Goal: Task Accomplishment & Management: Use online tool/utility

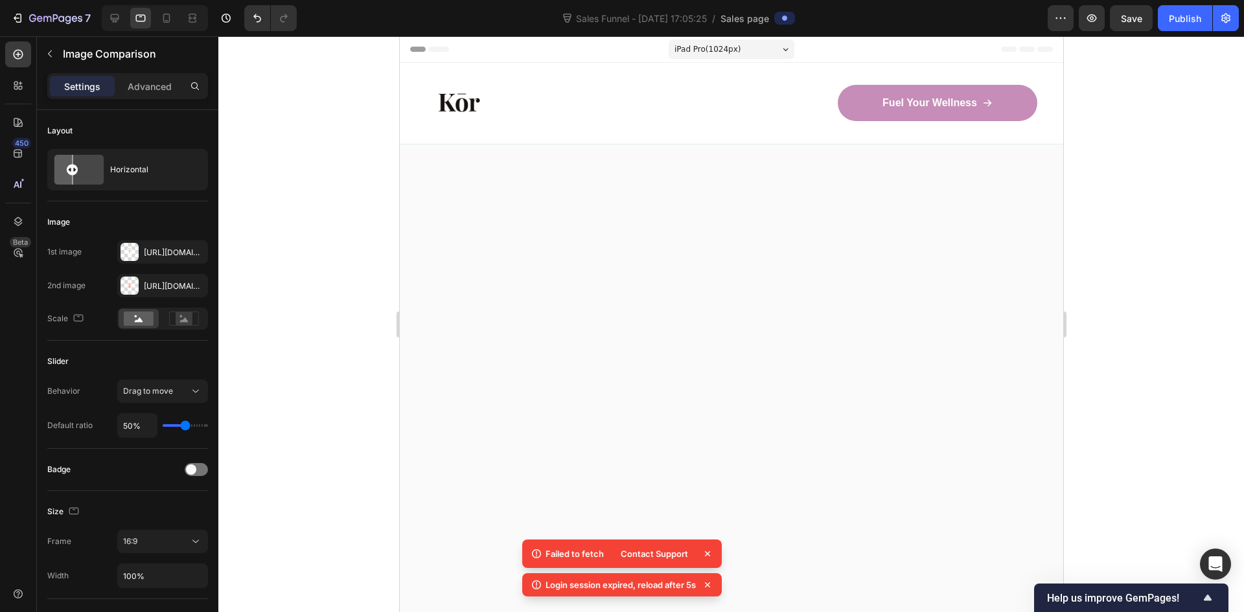
scroll to position [2396, 0]
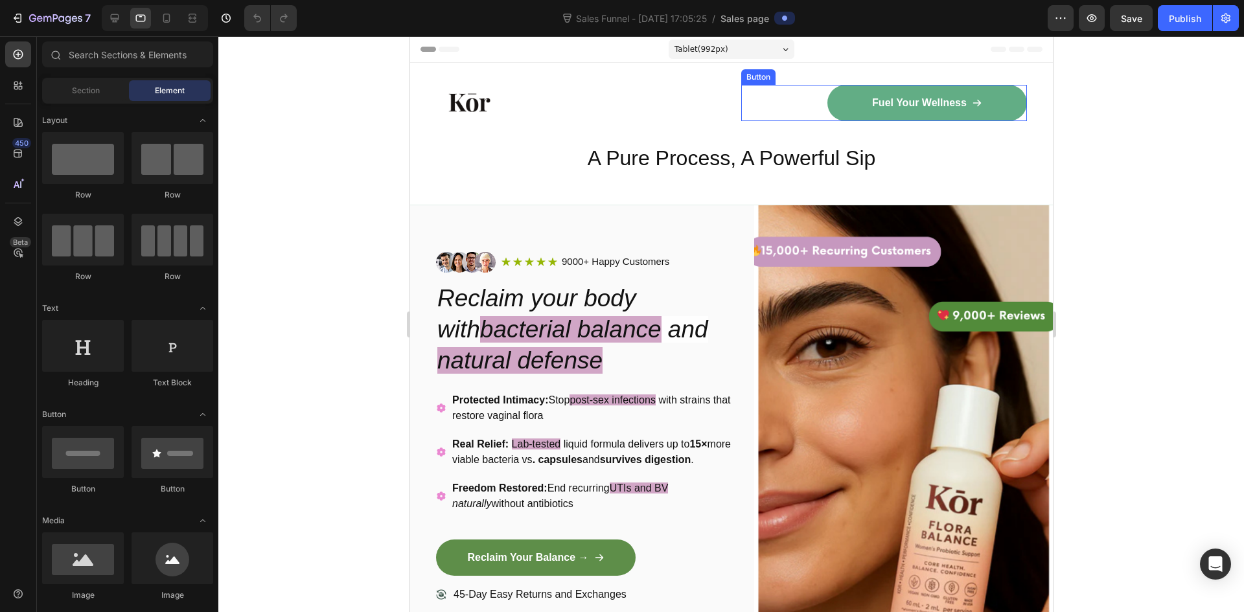
click at [857, 120] on link "Fuel Your Wellness" at bounding box center [925, 103] width 199 height 36
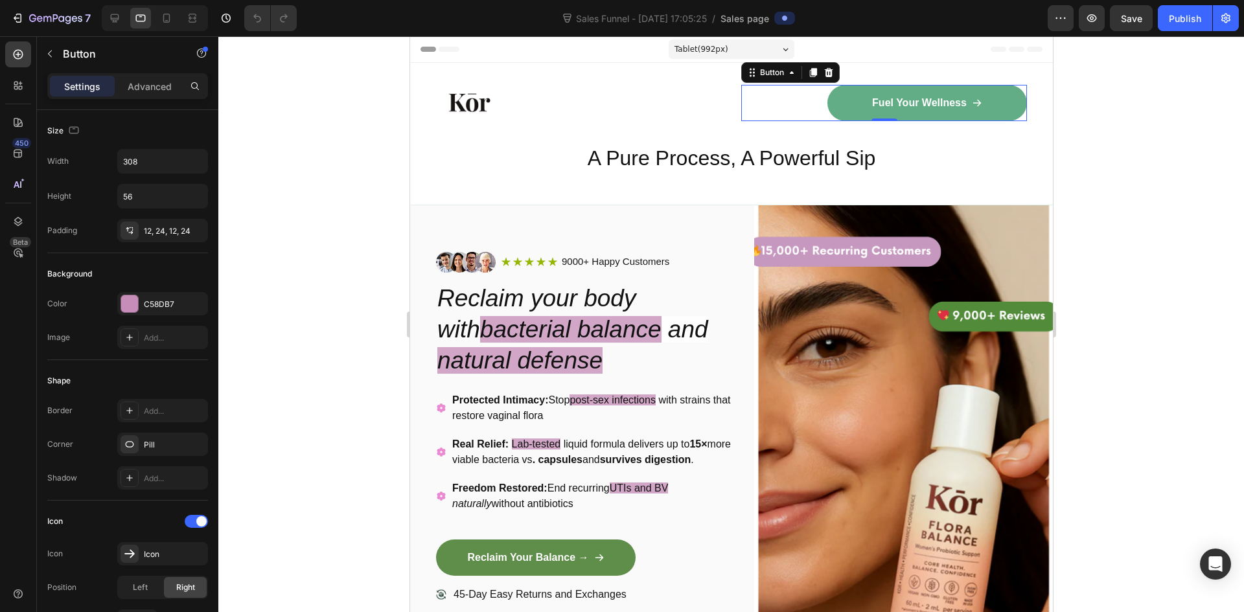
click at [841, 110] on link "Fuel Your Wellness" at bounding box center [925, 103] width 199 height 36
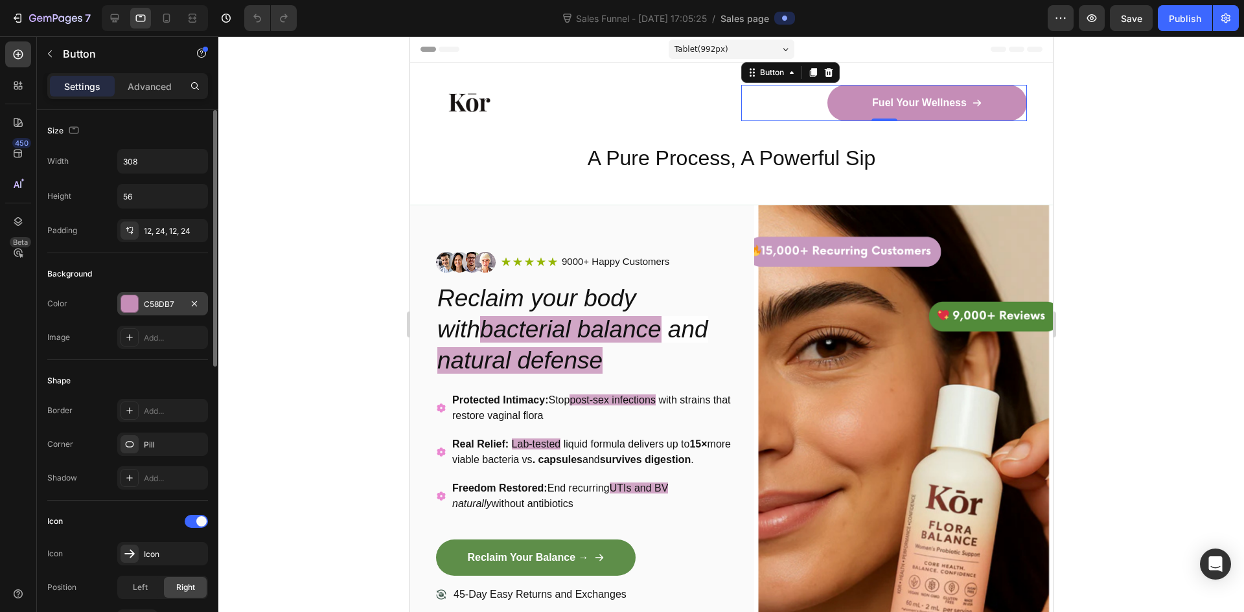
click at [154, 304] on div "C58DB7" at bounding box center [163, 305] width 38 height 12
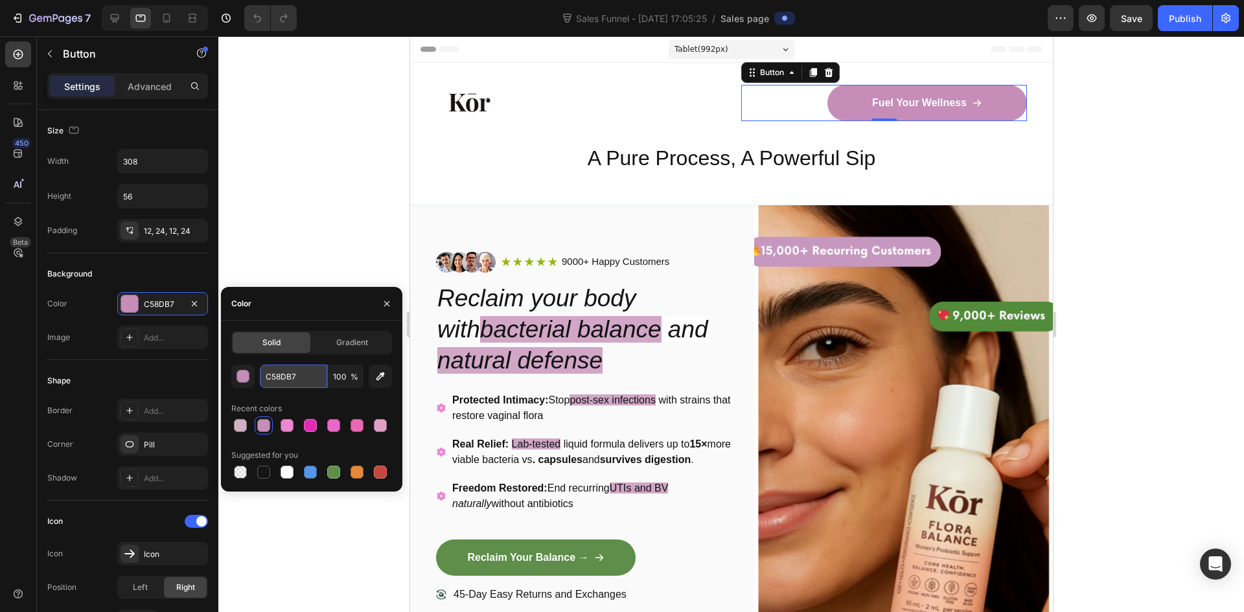
click at [279, 373] on input "C58DB7" at bounding box center [293, 376] width 67 height 23
click at [282, 373] on input "C58DB7" at bounding box center [293, 376] width 67 height 23
click at [247, 381] on div "button" at bounding box center [243, 376] width 13 height 13
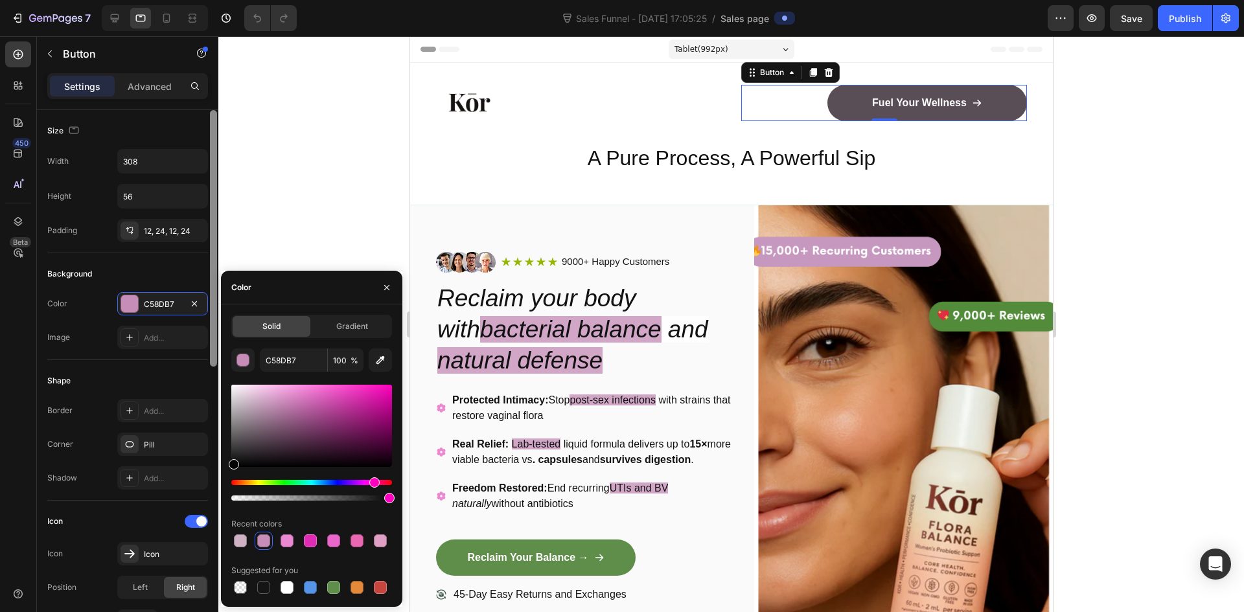
drag, startPoint x: 275, startPoint y: 411, endPoint x: 215, endPoint y: 466, distance: 81.6
click at [214, 473] on div "450 Beta Sections(18) Elements(87) Section Element Hero Section Product Detail …" at bounding box center [109, 324] width 218 height 576
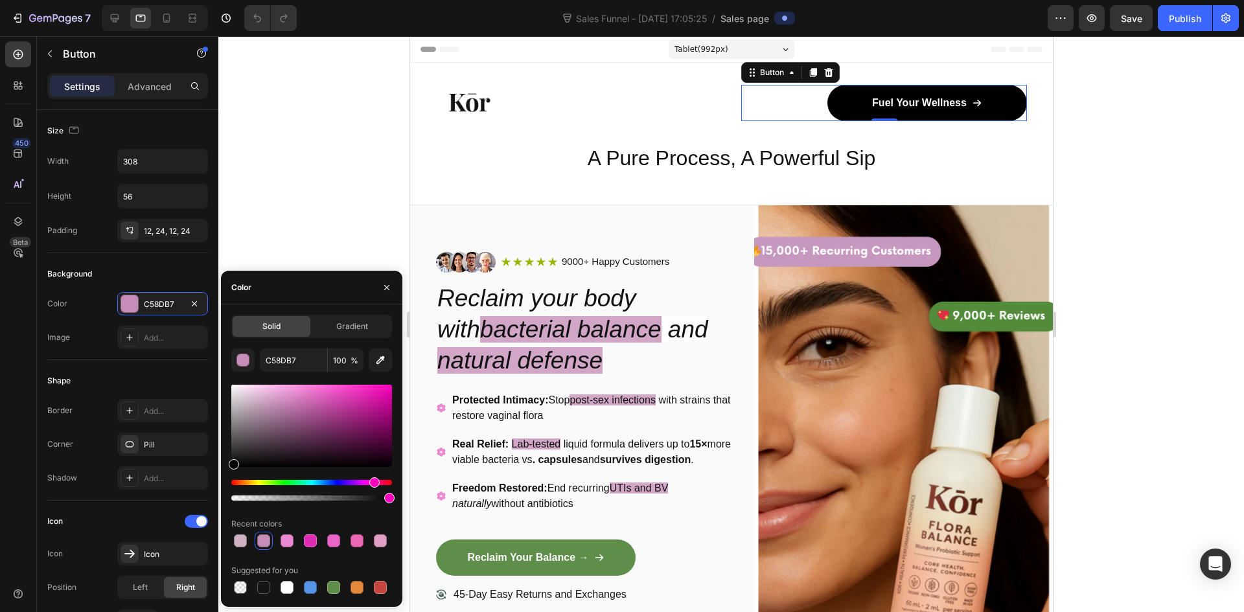
type input "000000"
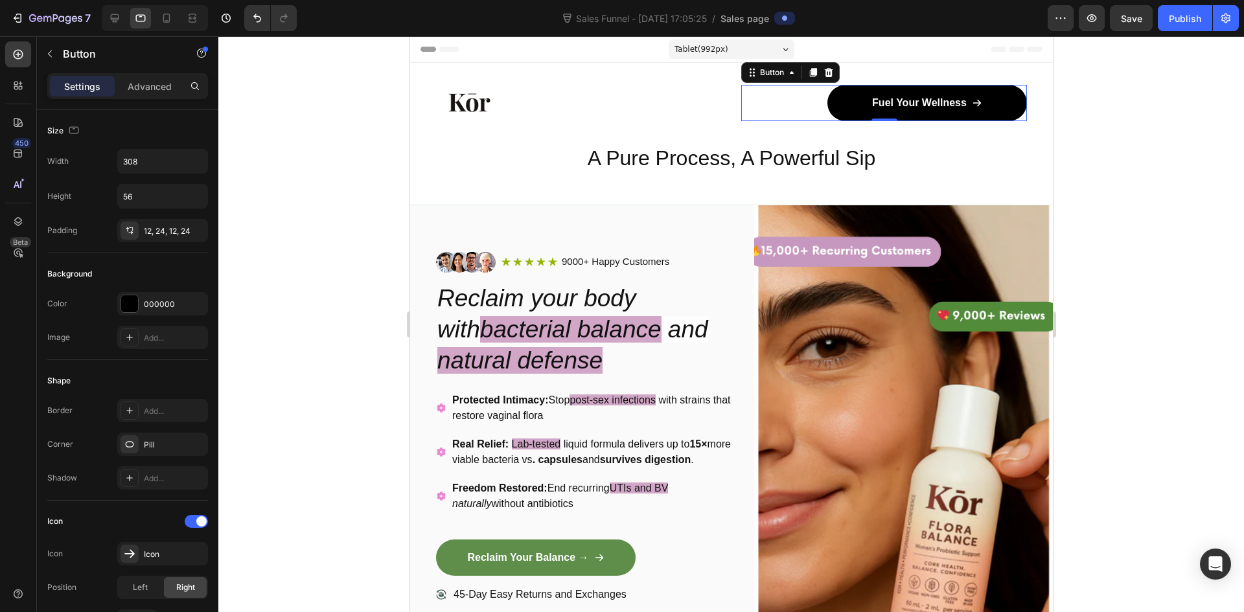
click at [334, 251] on div at bounding box center [730, 324] width 1025 height 576
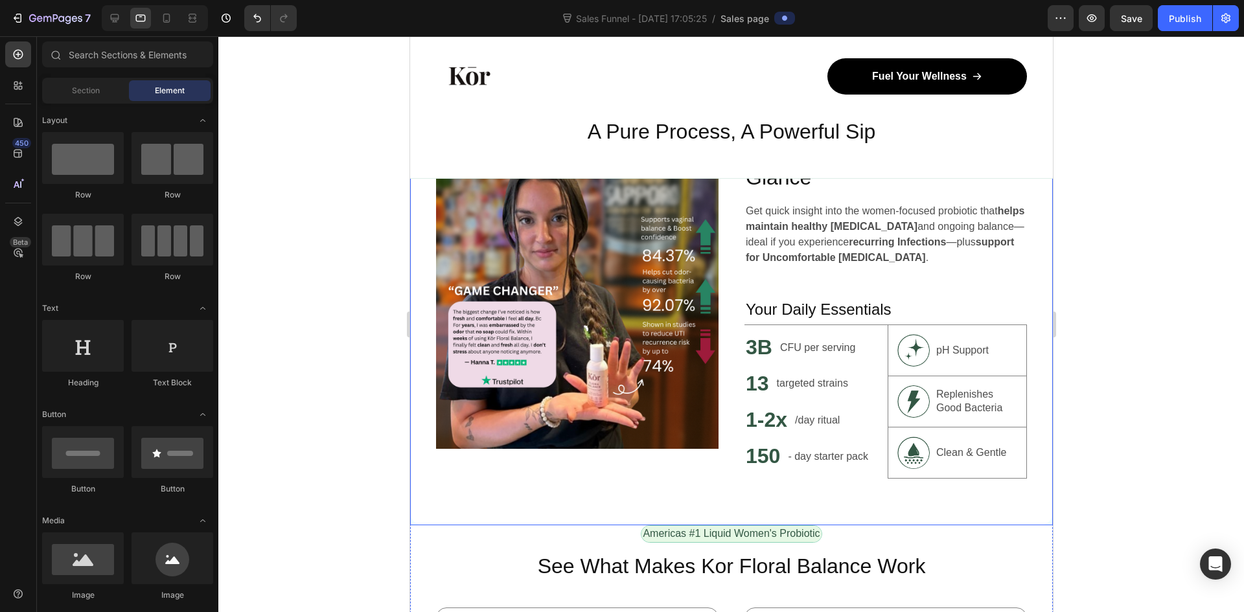
scroll to position [777, 0]
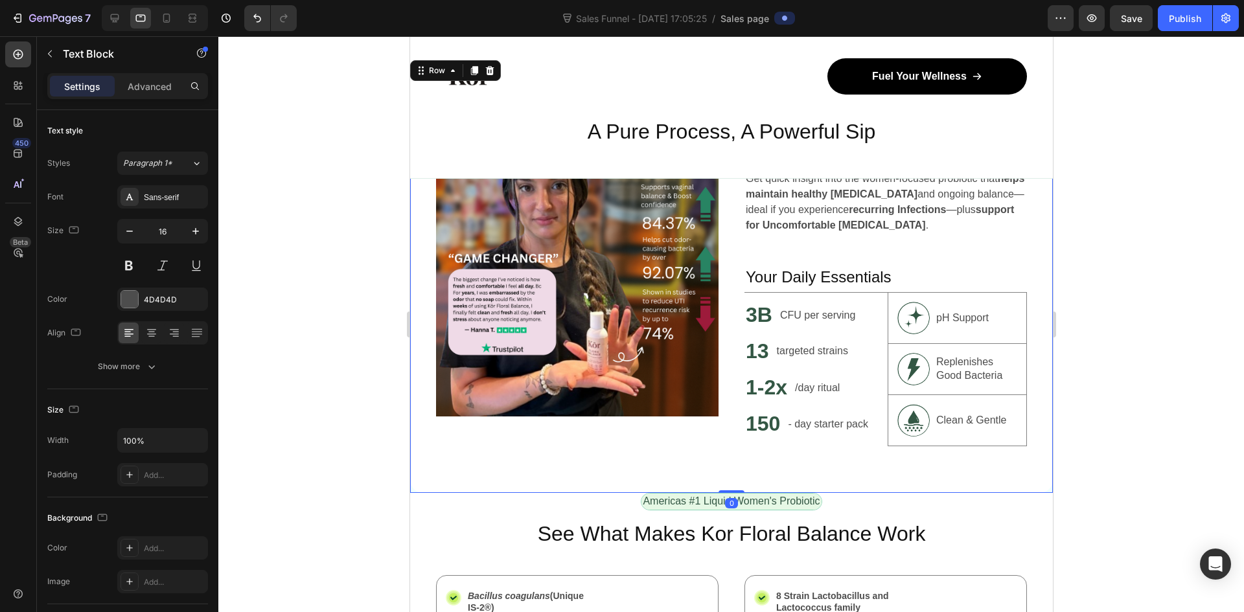
click at [791, 456] on div "Image Unlock Powerful Benefits at a Glance Heading Get quick insight into the w…" at bounding box center [730, 275] width 643 height 435
click at [769, 426] on h2 "150" at bounding box center [762, 424] width 37 height 30
click at [777, 448] on div "Image Unlock Powerful Benefits at a Glance Heading Get quick insight into the w…" at bounding box center [730, 275] width 643 height 435
click at [792, 430] on p "- day starter pack" at bounding box center [827, 424] width 80 height 16
drag, startPoint x: 769, startPoint y: 451, endPoint x: 765, endPoint y: 445, distance: 7.0
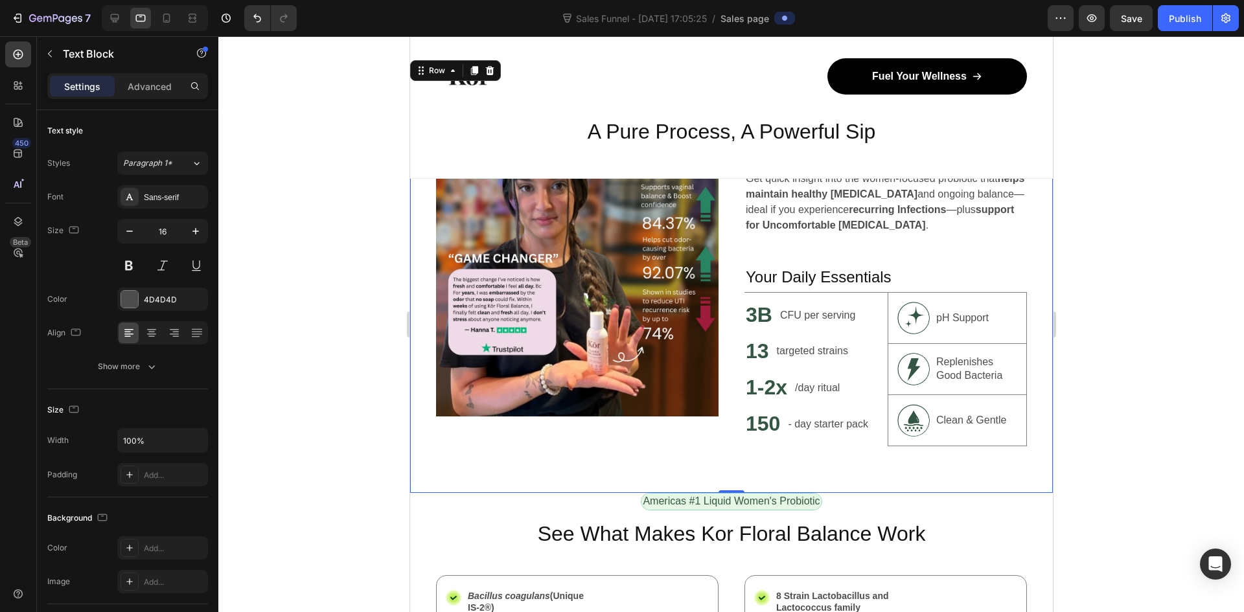
click at [768, 451] on div "Image Unlock Powerful Benefits at a Glance Heading Get quick insight into the w…" at bounding box center [730, 275] width 643 height 435
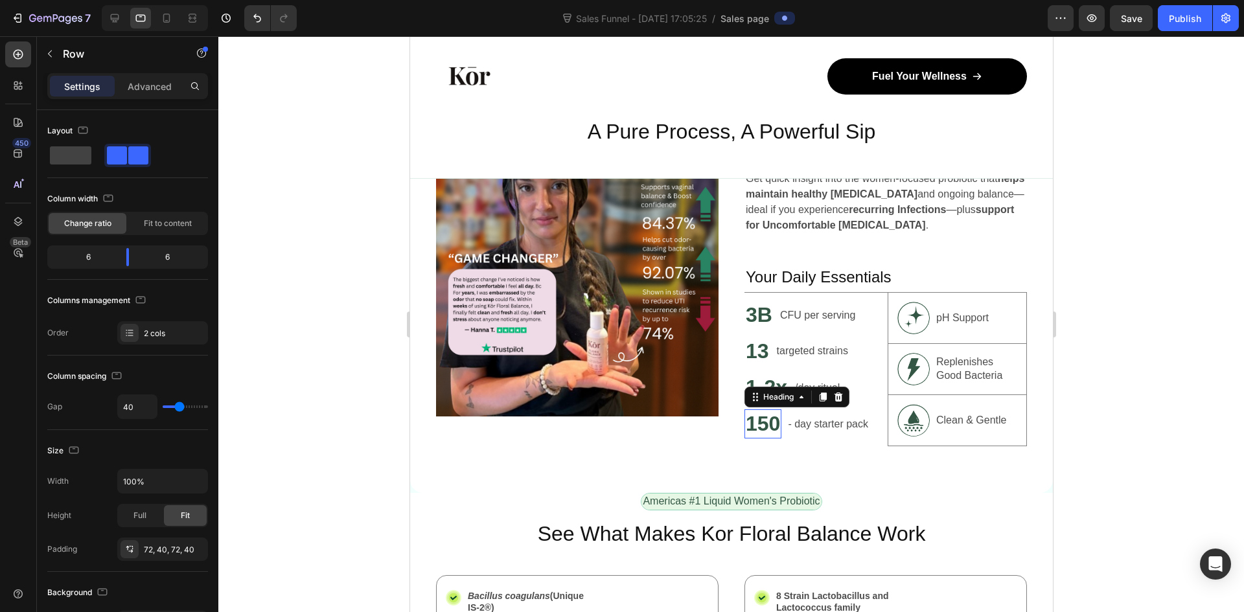
click at [755, 426] on h2 "150" at bounding box center [762, 424] width 37 height 30
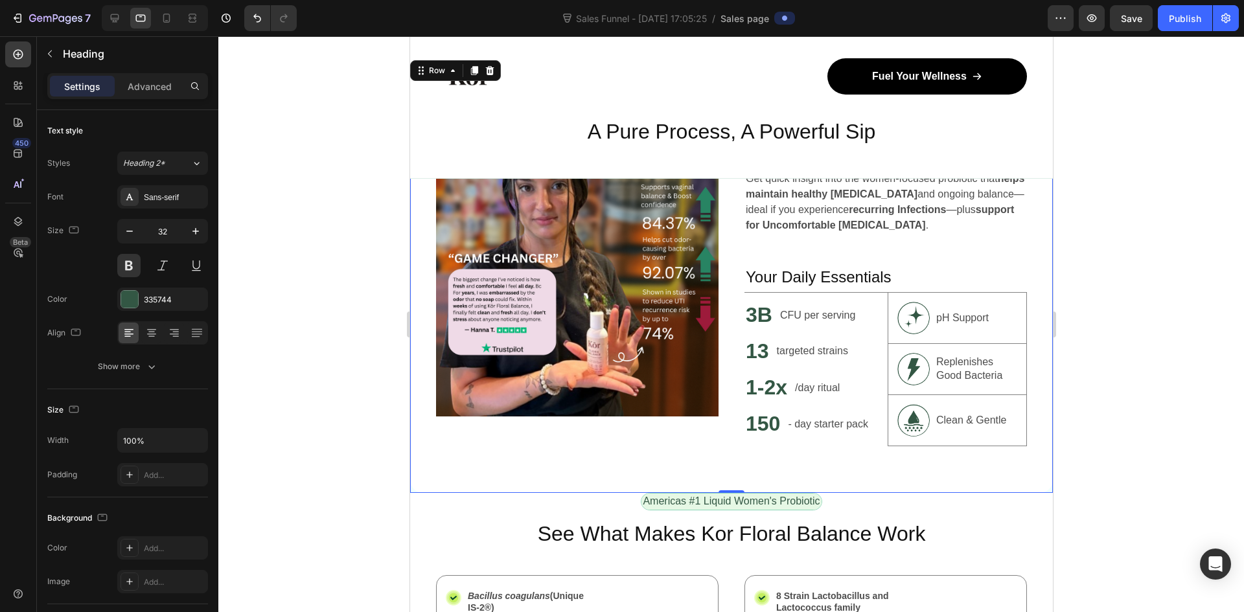
click at [775, 451] on div "Image Unlock Powerful Benefits at a Glance Heading Get quick insight into the w…" at bounding box center [730, 275] width 643 height 435
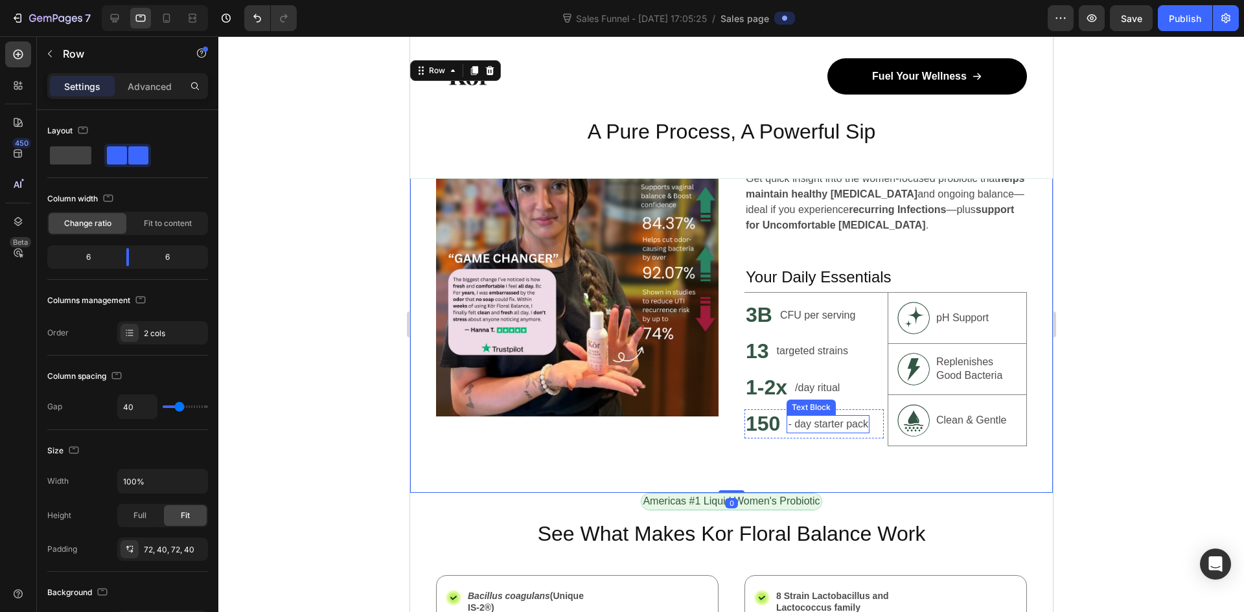
click at [792, 428] on p "- day starter pack" at bounding box center [827, 424] width 80 height 16
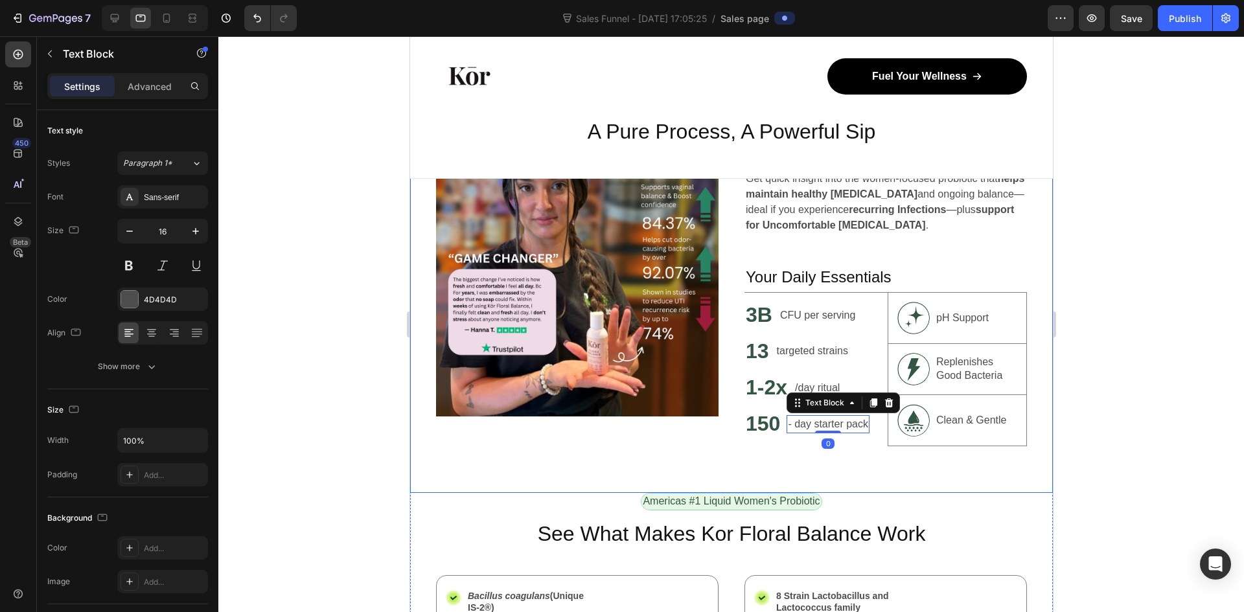
click at [778, 453] on div "Image Unlock Powerful Benefits at a Glance Heading Get quick insight into the w…" at bounding box center [730, 275] width 643 height 435
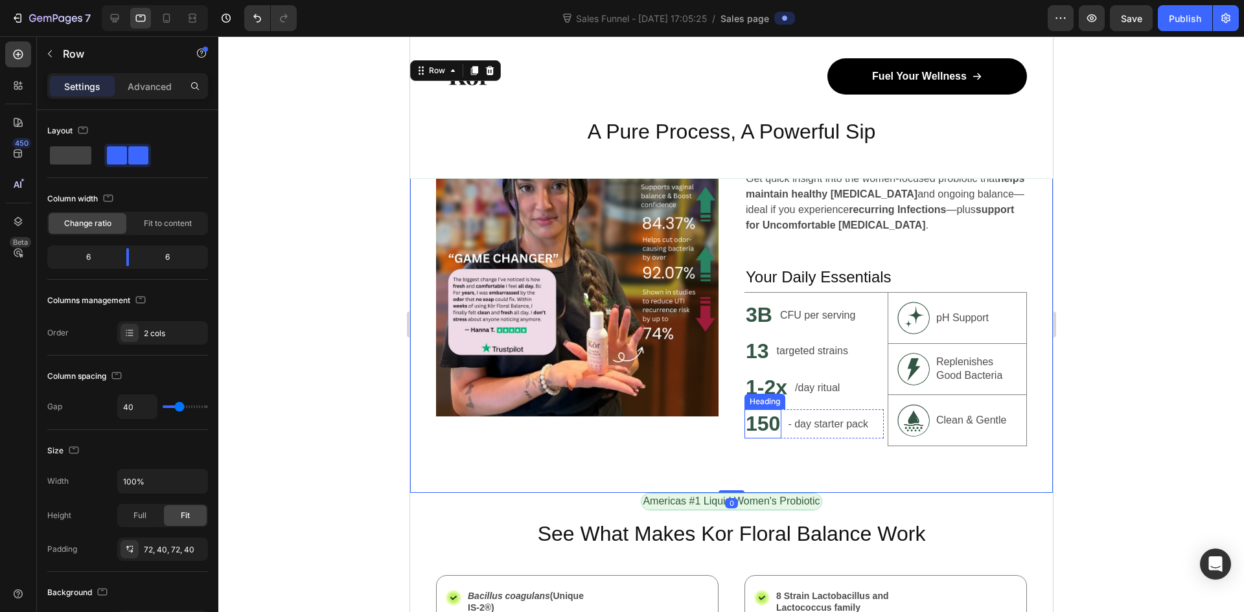
drag, startPoint x: 760, startPoint y: 431, endPoint x: 787, endPoint y: 451, distance: 33.3
click at [762, 431] on h2 "150" at bounding box center [762, 424] width 37 height 30
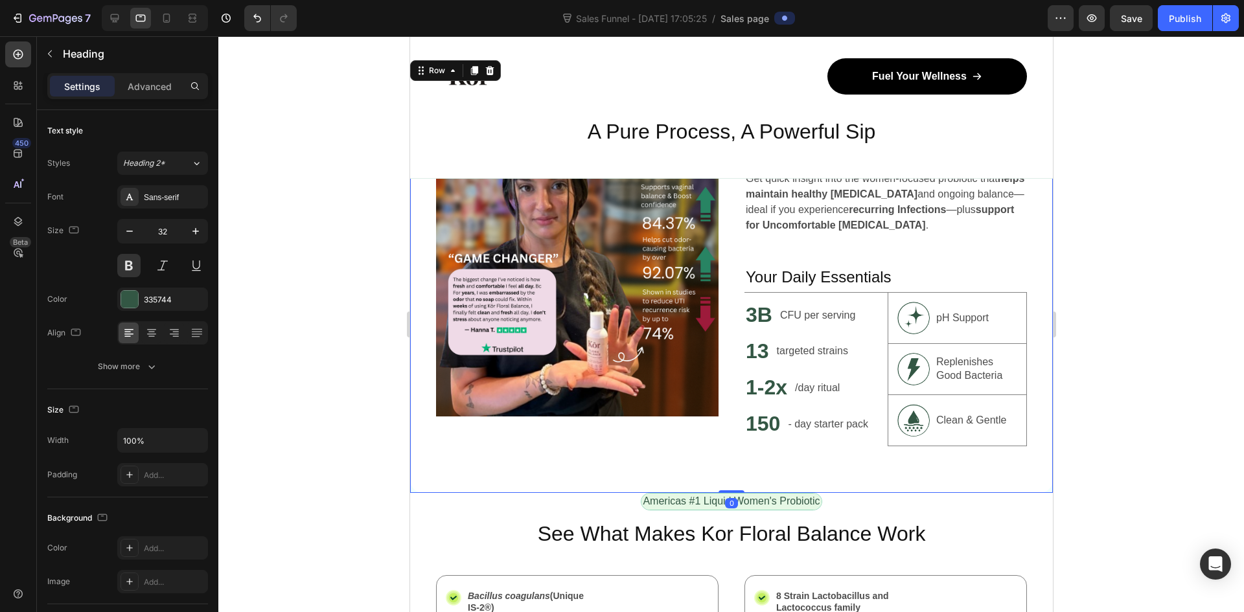
click at [787, 451] on div "Image Unlock Powerful Benefits at a Glance Heading Get quick insight into the w…" at bounding box center [730, 275] width 643 height 435
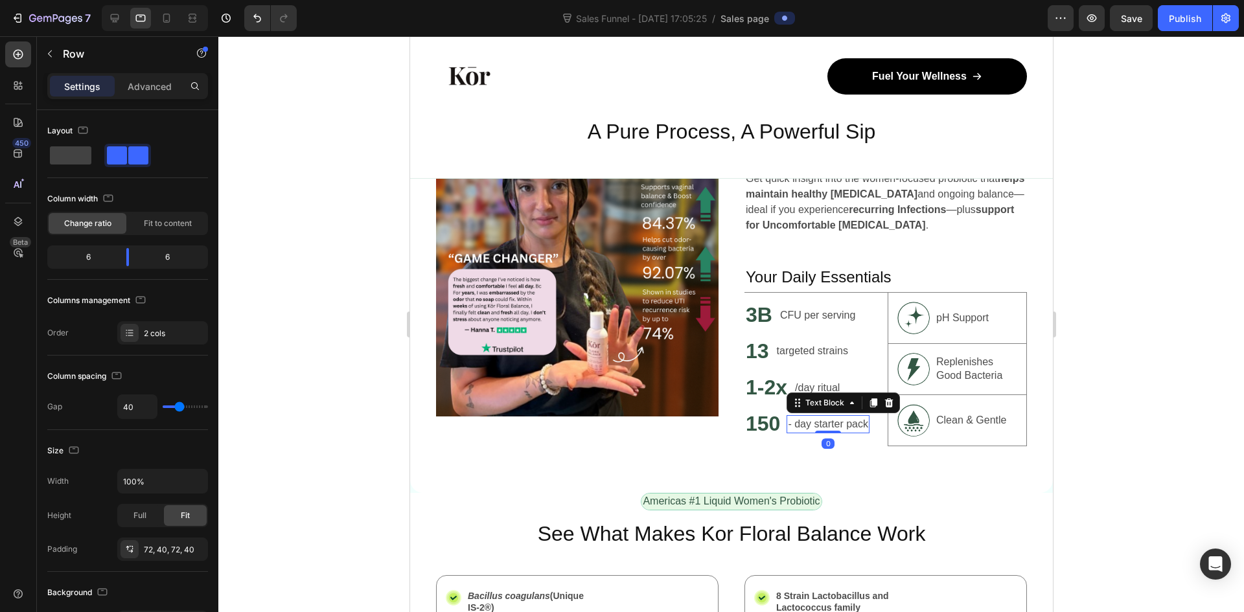
click at [801, 429] on p "- day starter pack" at bounding box center [827, 424] width 80 height 16
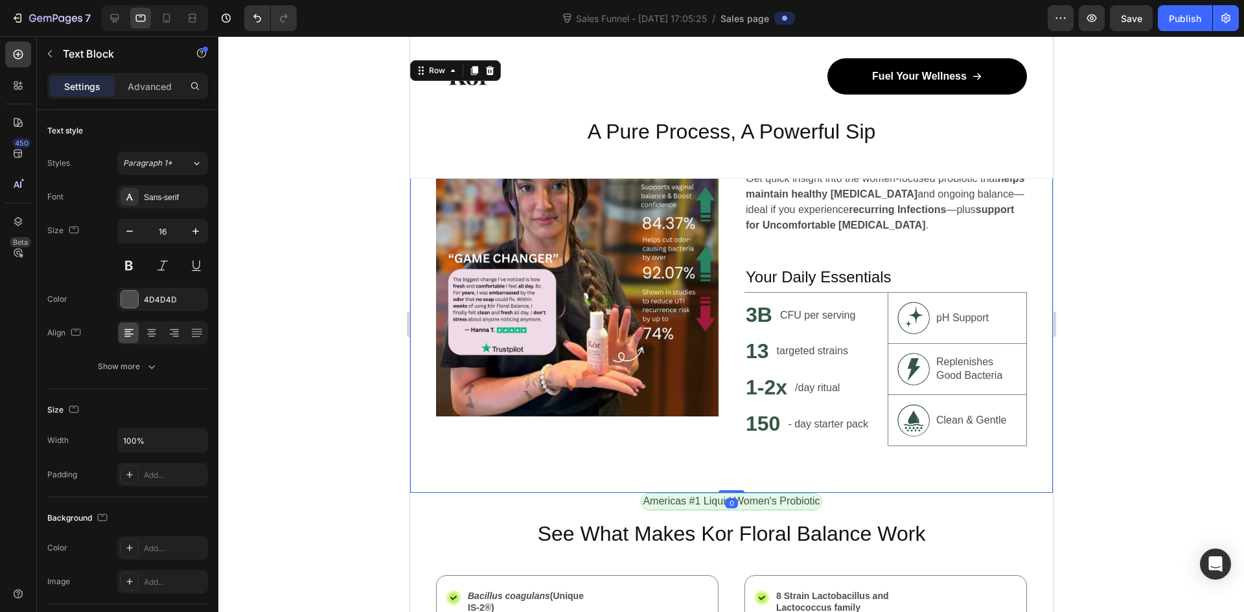
click at [784, 450] on div "Image Unlock Powerful Benefits at a Glance Heading Get quick insight into the w…" at bounding box center [730, 275] width 643 height 435
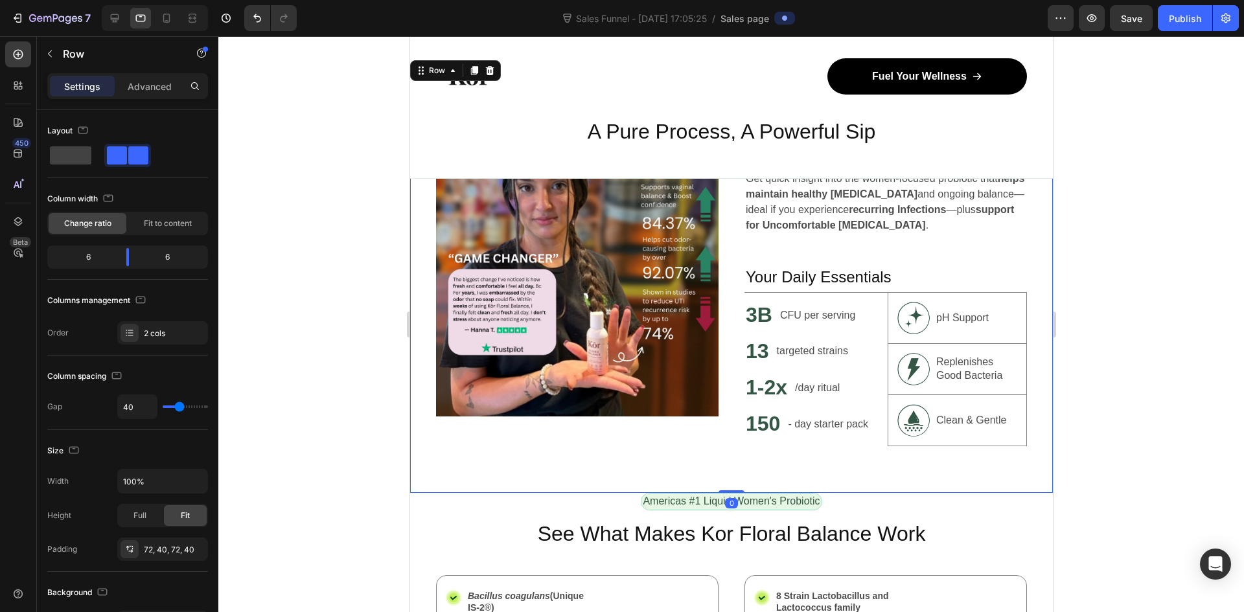
click at [769, 426] on h2 "150" at bounding box center [762, 424] width 37 height 30
click at [788, 448] on div "Image Unlock Powerful Benefits at a Glance Heading Get quick insight into the w…" at bounding box center [730, 275] width 643 height 435
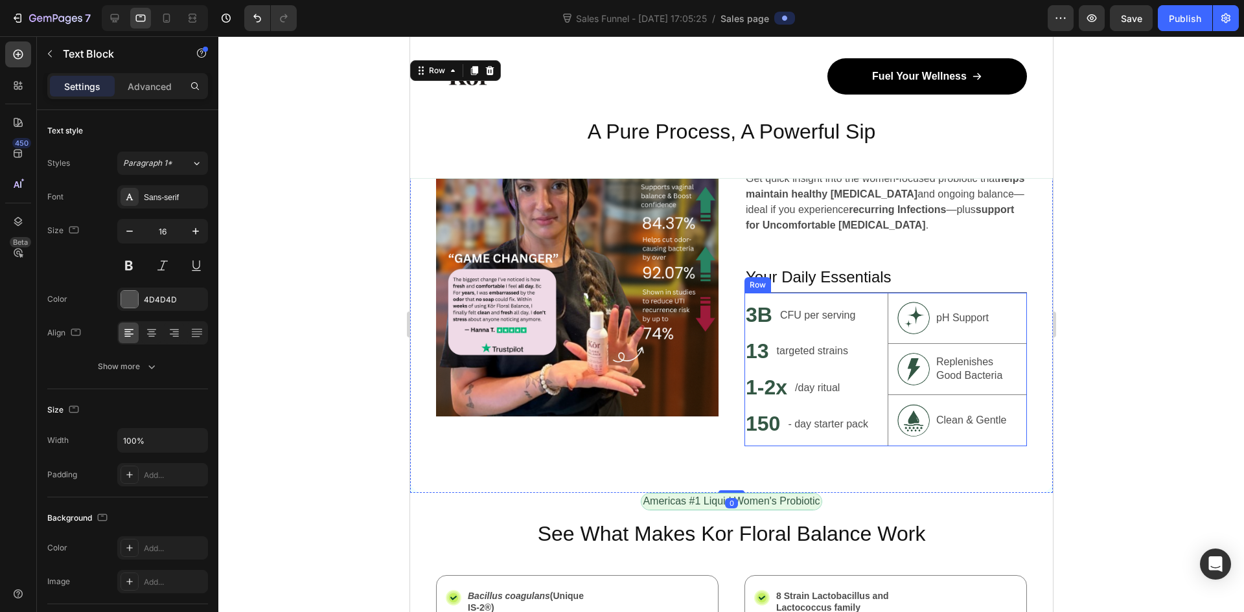
click at [806, 431] on p "- day starter pack" at bounding box center [827, 424] width 80 height 16
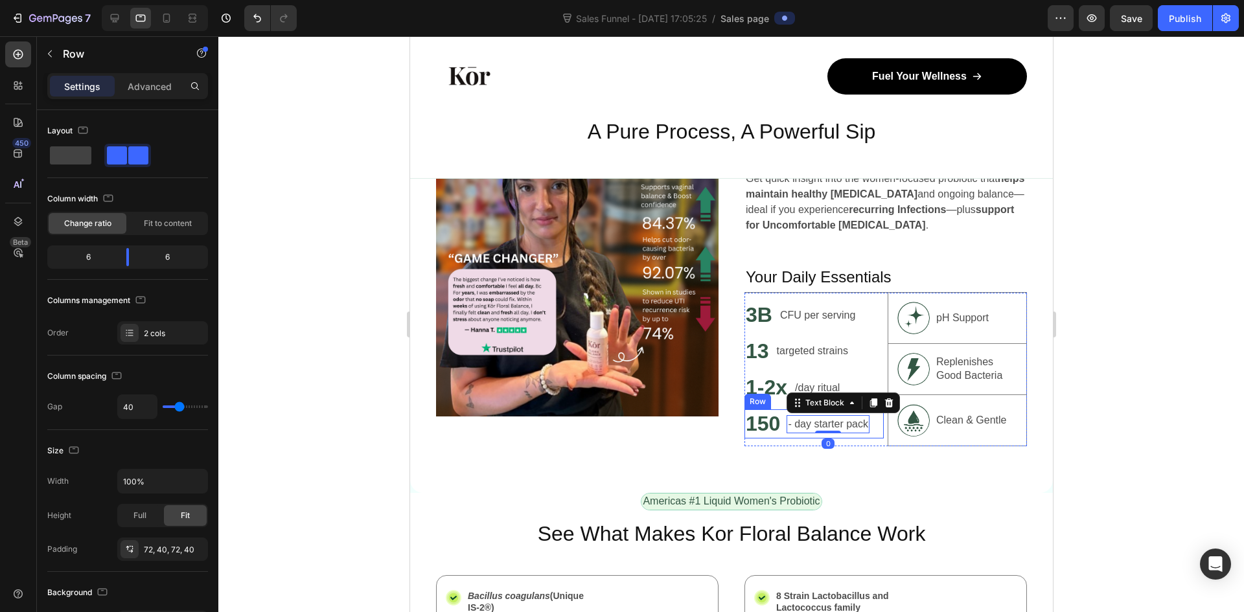
click at [782, 449] on div "Image Unlock Powerful Benefits at a Glance Heading Get quick insight into the w…" at bounding box center [730, 275] width 643 height 435
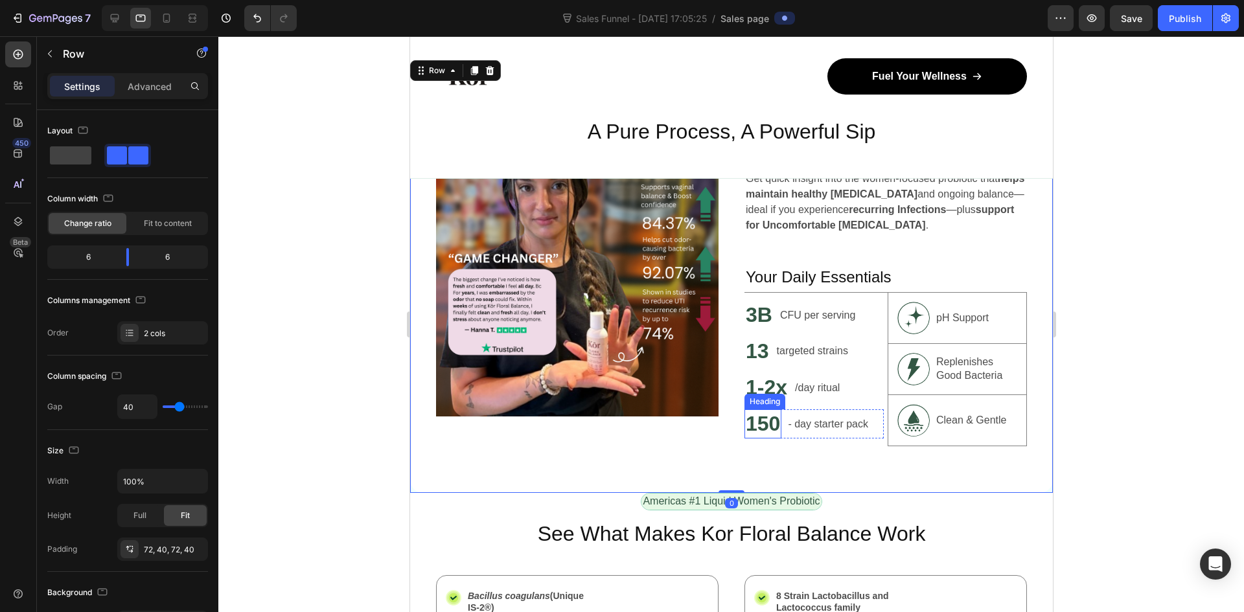
click at [771, 430] on h2 "150" at bounding box center [762, 424] width 37 height 30
click at [795, 455] on div "Image Unlock Powerful Benefits at a Glance Heading Get quick insight into the w…" at bounding box center [730, 275] width 643 height 435
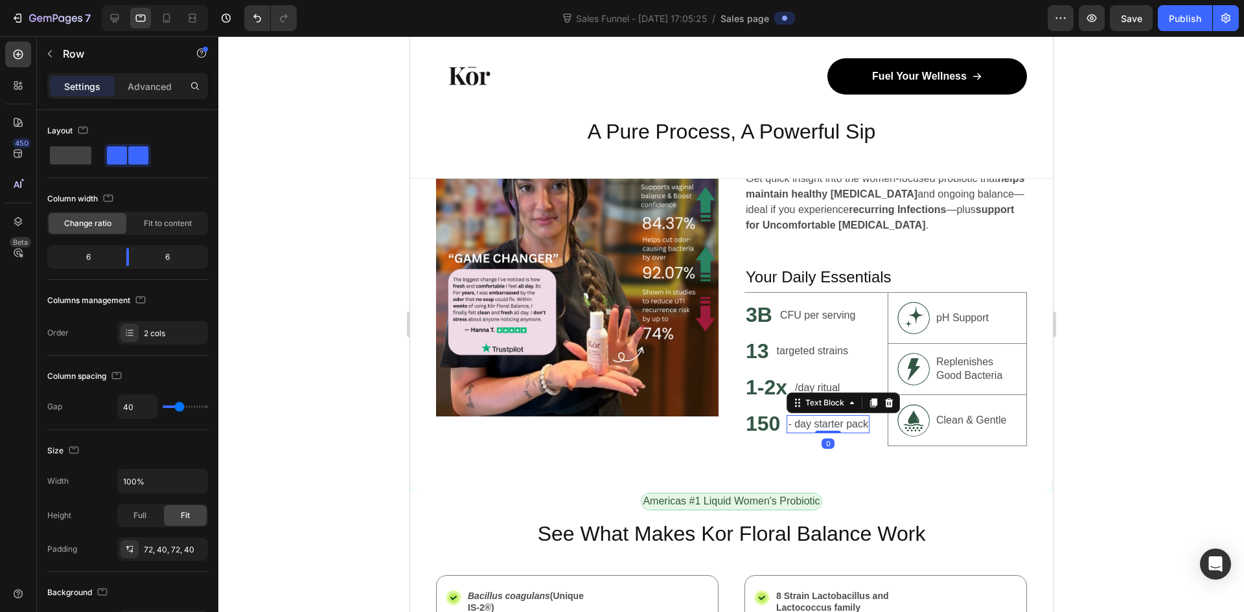
click at [800, 431] on p "- day starter pack" at bounding box center [827, 424] width 80 height 16
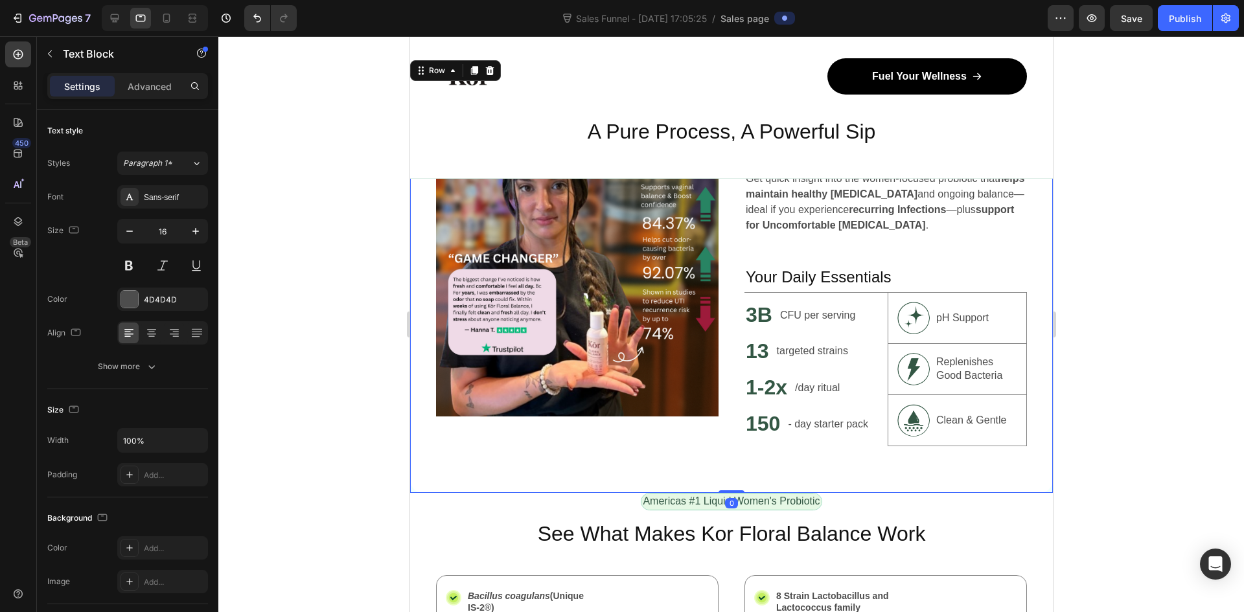
click at [794, 460] on div "Image Unlock Powerful Benefits at a Glance Heading Get quick insight into the w…" at bounding box center [730, 275] width 643 height 435
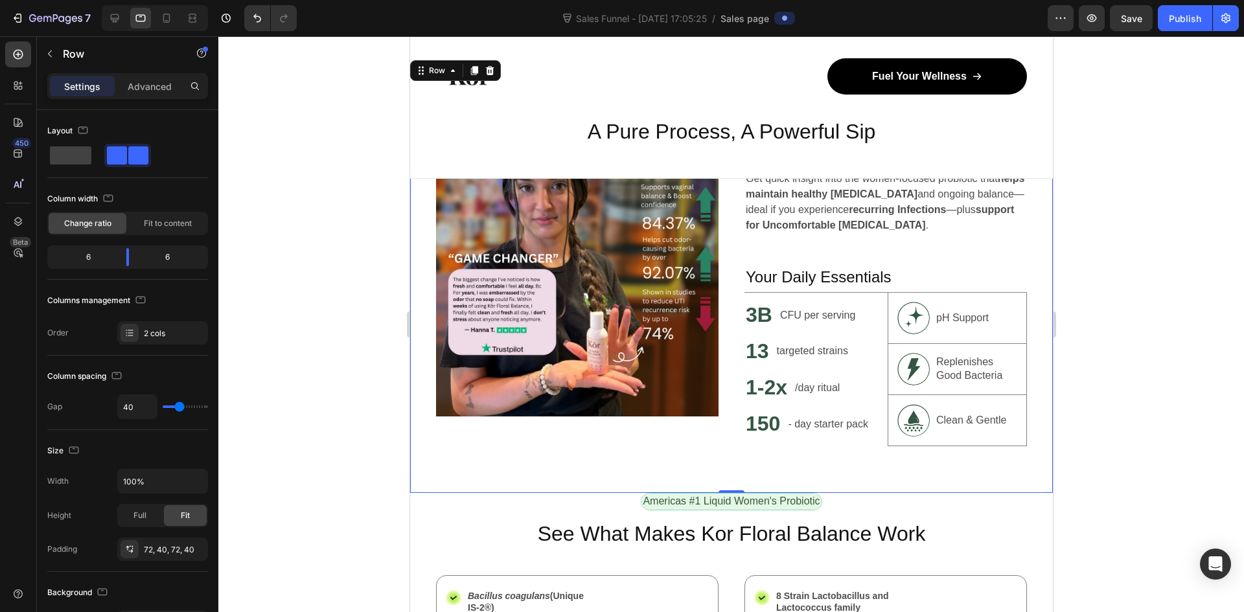
click at [944, 473] on div "Image Unlock Powerful Benefits at a Glance Heading Get quick insight into the w…" at bounding box center [730, 275] width 643 height 435
click at [1025, 310] on div "Image Unlock Powerful Benefits at a Glance Heading Get quick insight into the w…" at bounding box center [730, 275] width 643 height 435
click at [787, 427] on p "- day starter pack" at bounding box center [827, 424] width 80 height 16
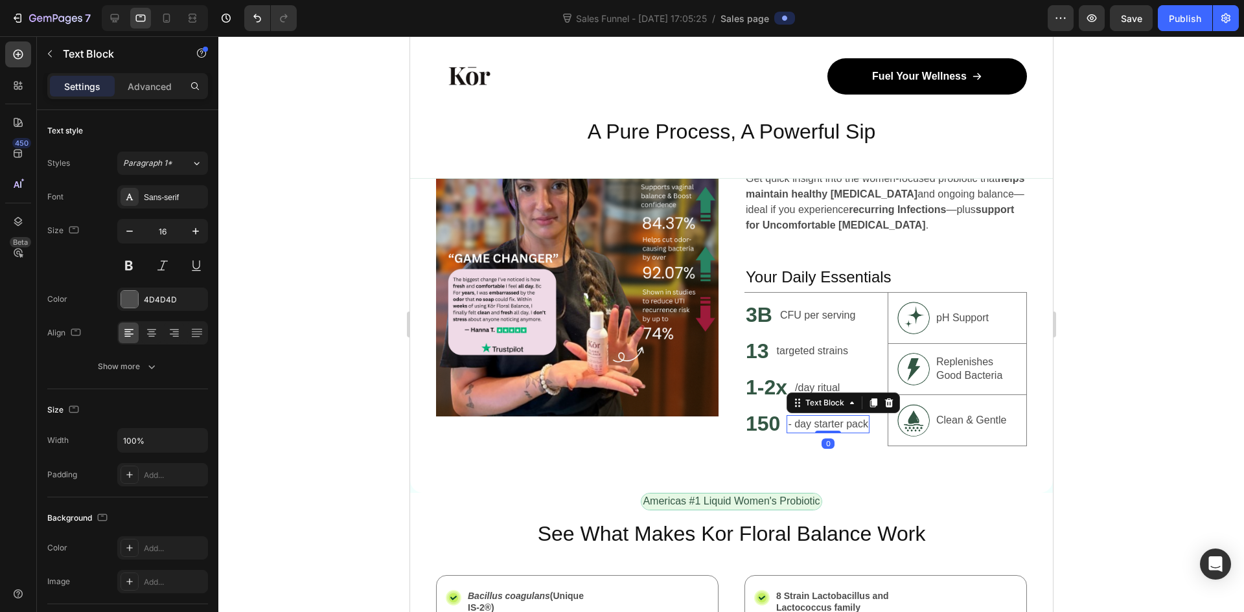
click at [790, 426] on p "- day starter pack" at bounding box center [827, 424] width 80 height 16
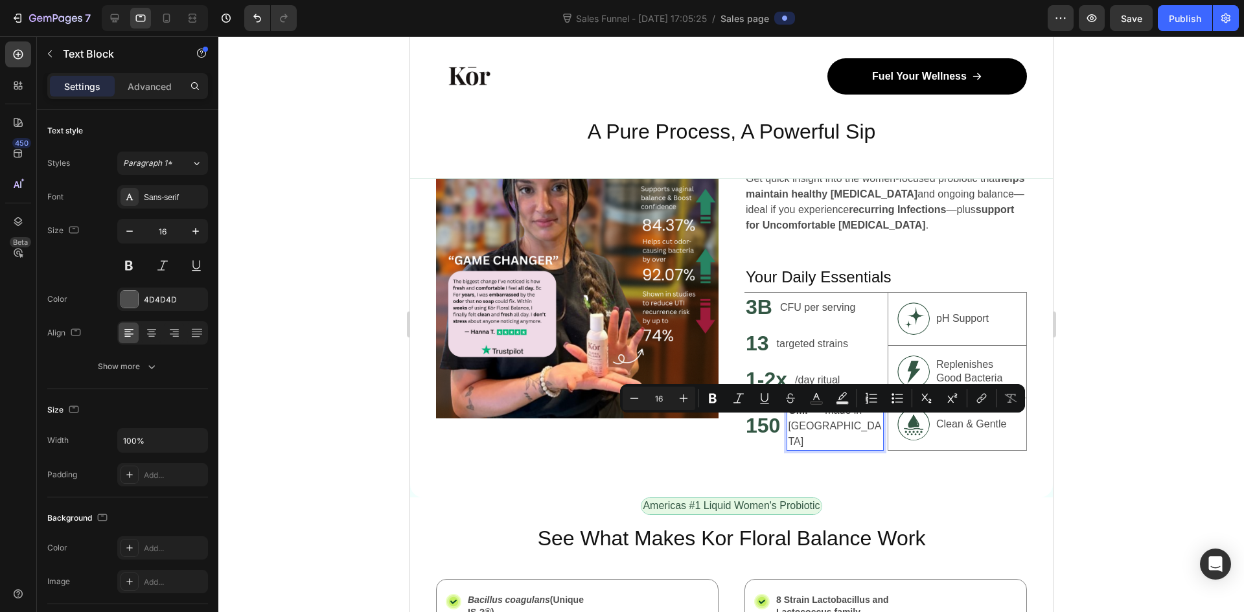
scroll to position [769, 0]
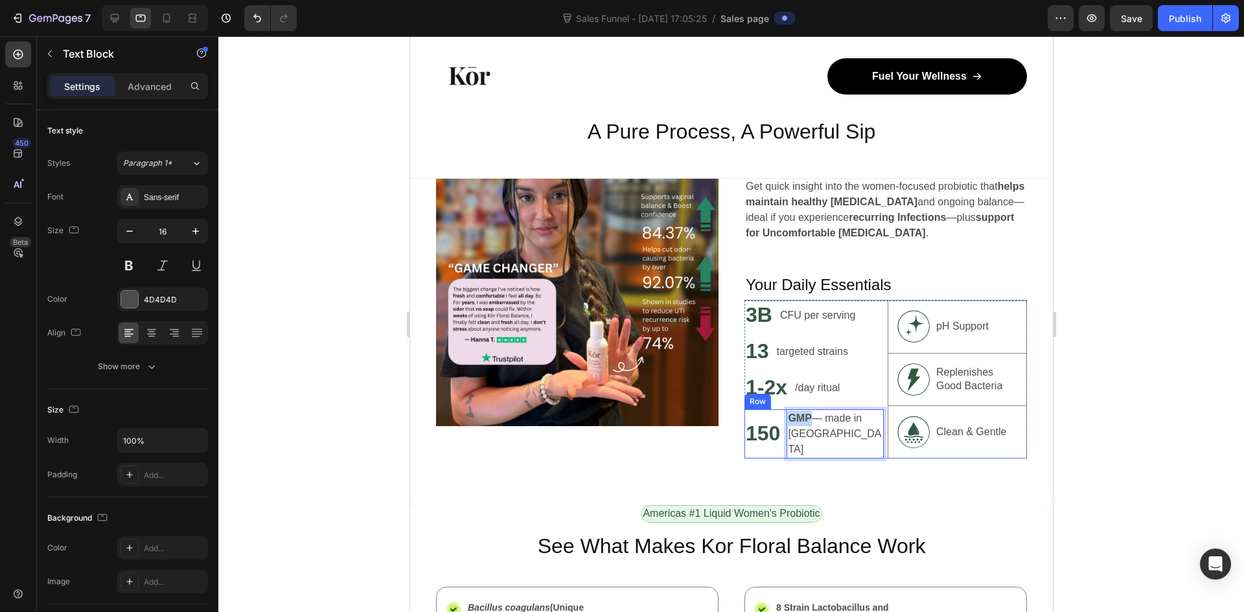
drag, startPoint x: 806, startPoint y: 424, endPoint x: 773, endPoint y: 422, distance: 33.1
click at [773, 422] on div "150 Heading GMP — made in [GEOGRAPHIC_DATA] Text Block 0 Row" at bounding box center [813, 433] width 139 height 49
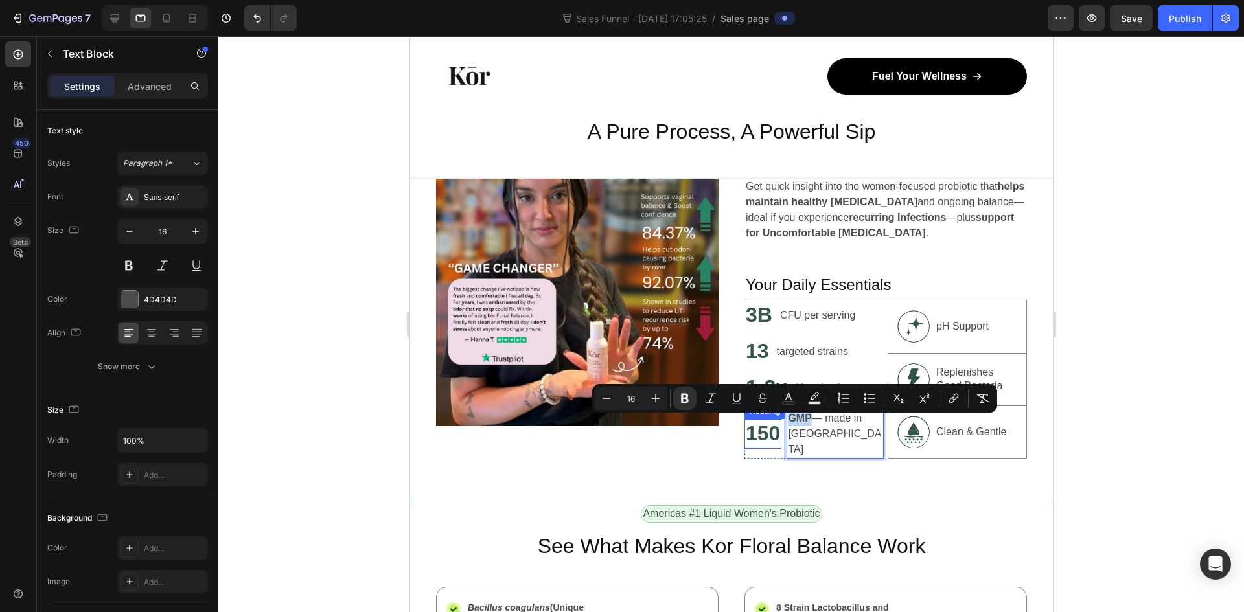
copy strong "GMP"
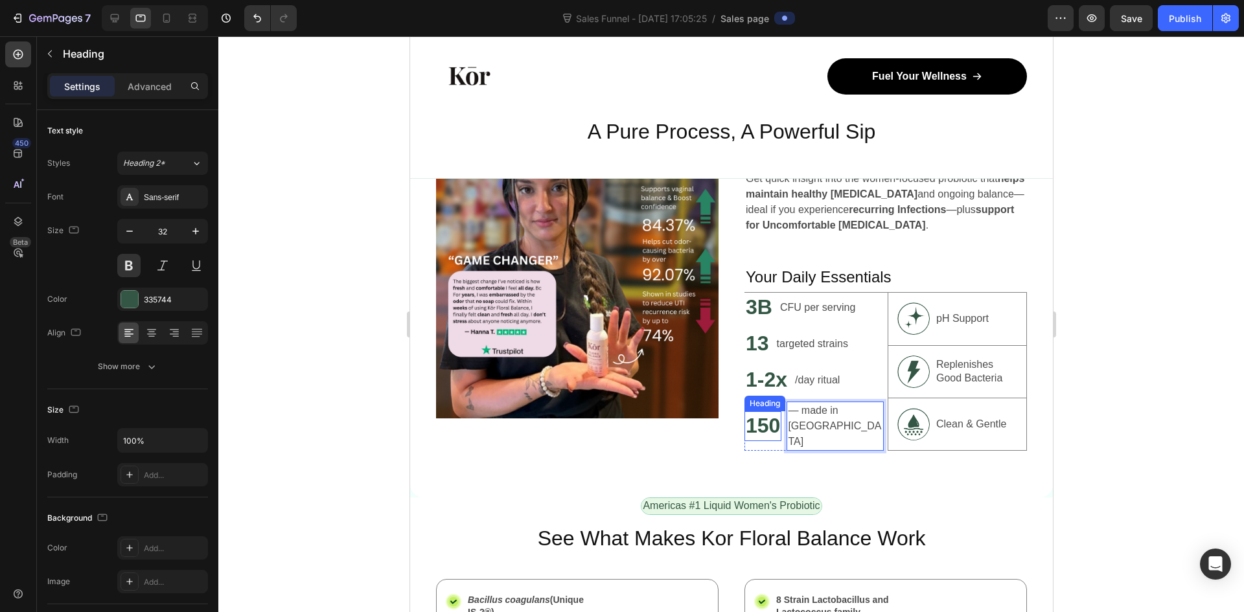
click at [758, 426] on h2 "150" at bounding box center [762, 426] width 37 height 30
click at [826, 477] on div "Image Unlock Powerful Benefits at a Glance Heading Get quick insight into the w…" at bounding box center [730, 278] width 643 height 440
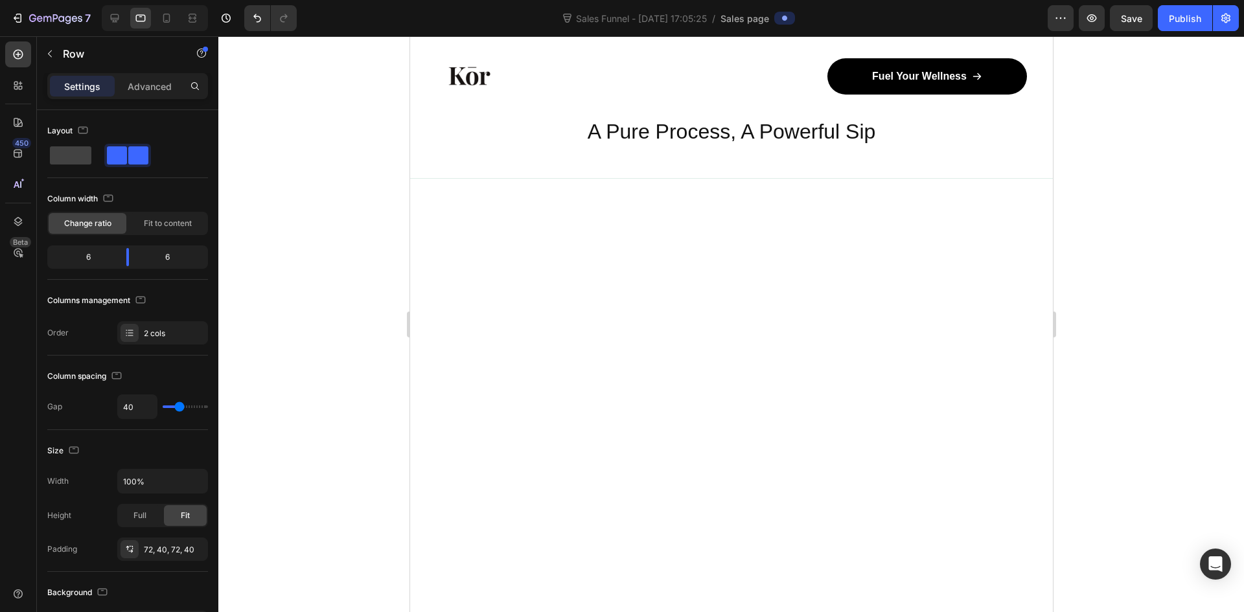
scroll to position [2915, 0]
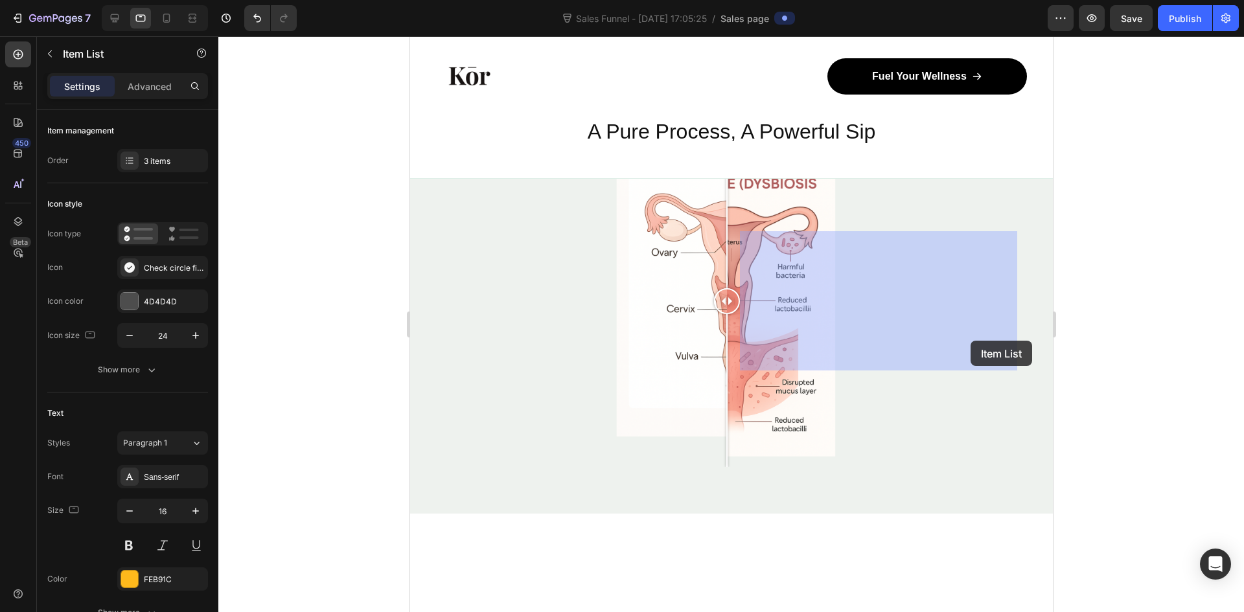
drag, startPoint x: 996, startPoint y: 342, endPoint x: 970, endPoint y: 341, distance: 26.6
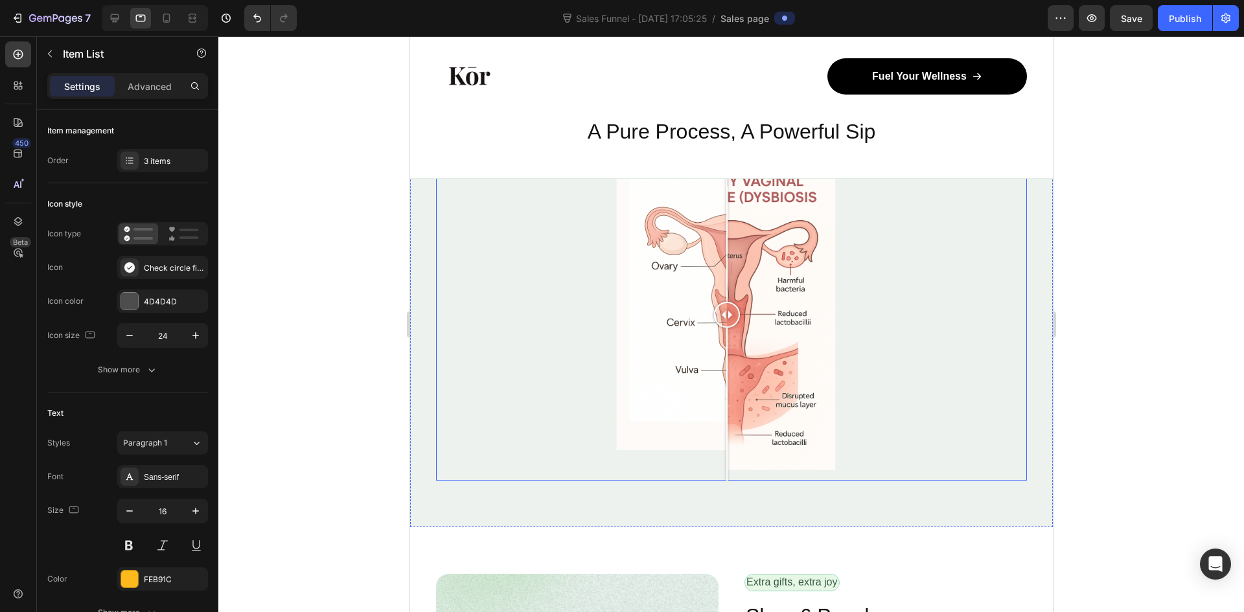
scroll to position [3368, 0]
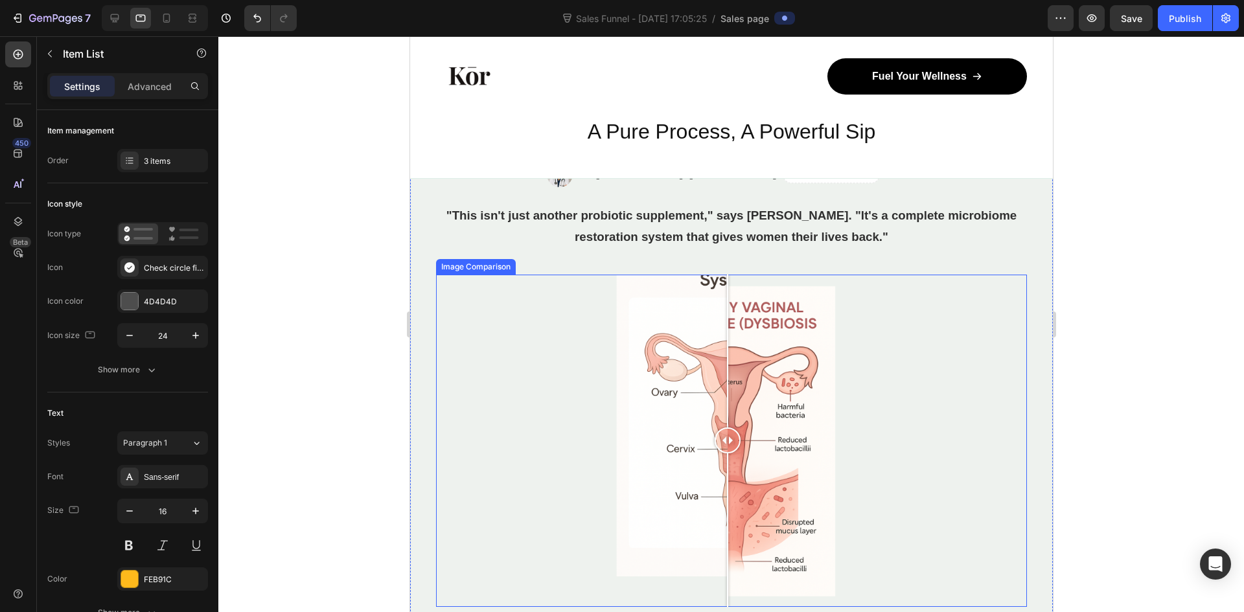
drag, startPoint x: 733, startPoint y: 404, endPoint x: 727, endPoint y: 393, distance: 11.9
click at [727, 393] on div at bounding box center [727, 441] width 26 height 332
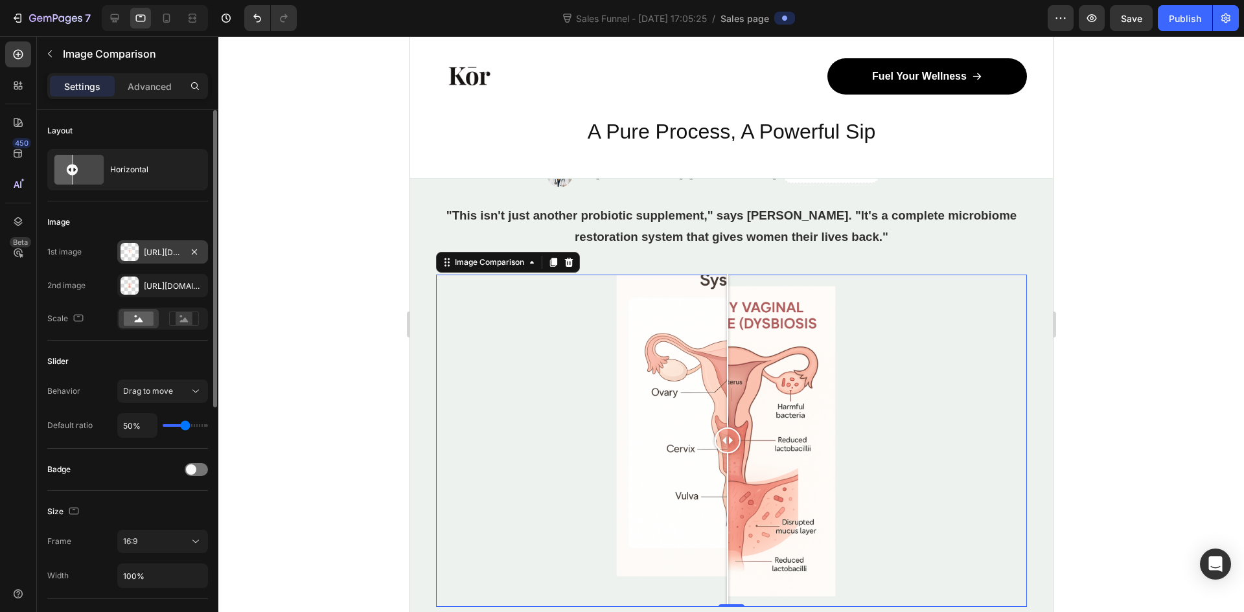
click at [175, 252] on div "[URL][DOMAIN_NAME]" at bounding box center [163, 253] width 38 height 12
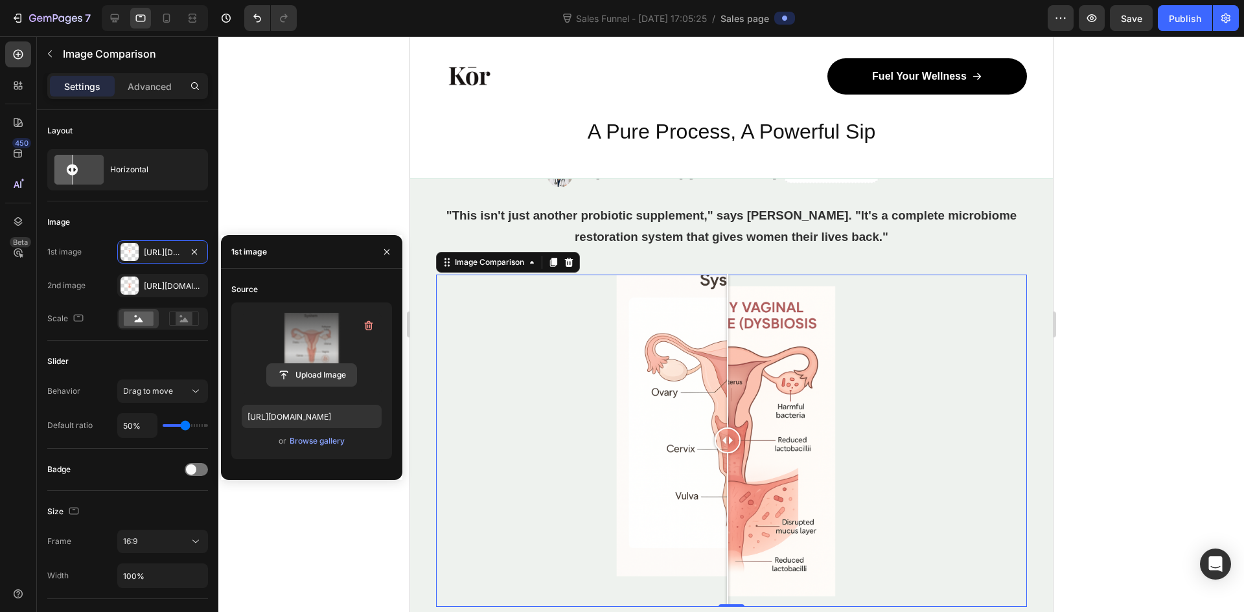
click at [317, 373] on input "file" at bounding box center [311, 375] width 89 height 22
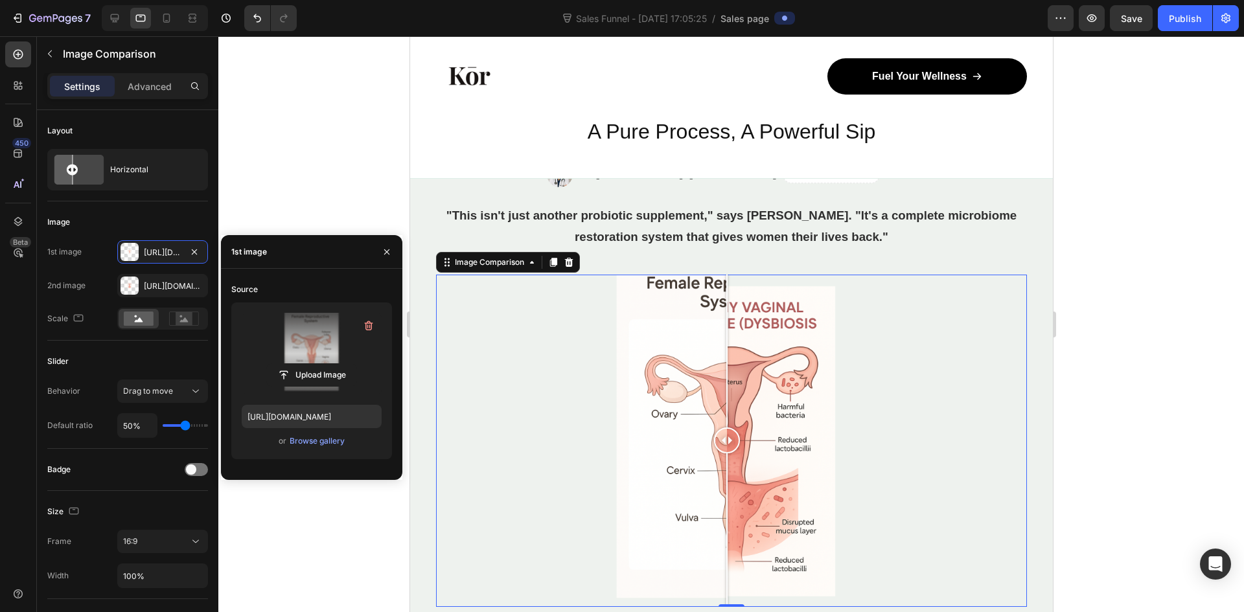
click at [652, 344] on div at bounding box center [730, 441] width 591 height 332
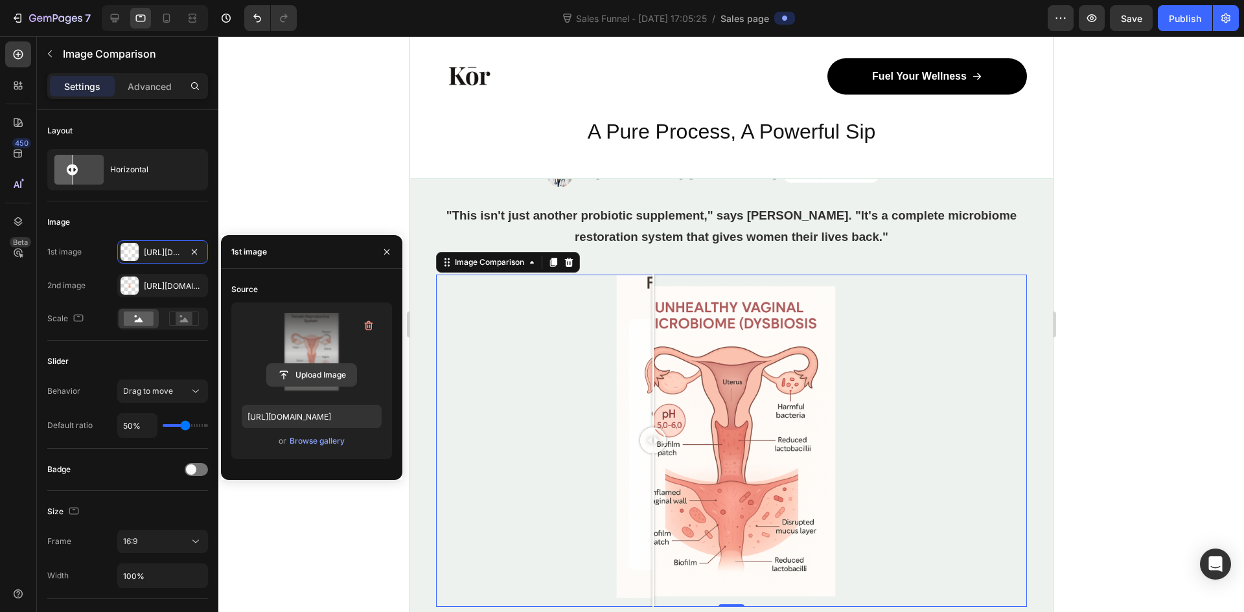
click at [299, 372] on input "file" at bounding box center [311, 375] width 89 height 22
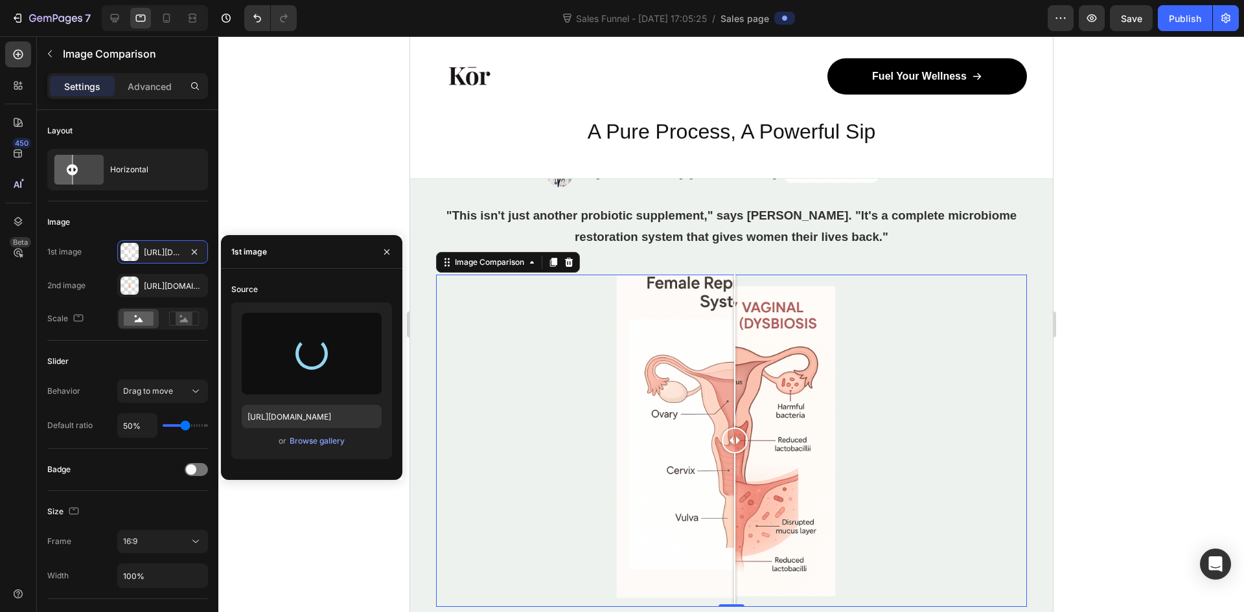
type input "[URL][DOMAIN_NAME]"
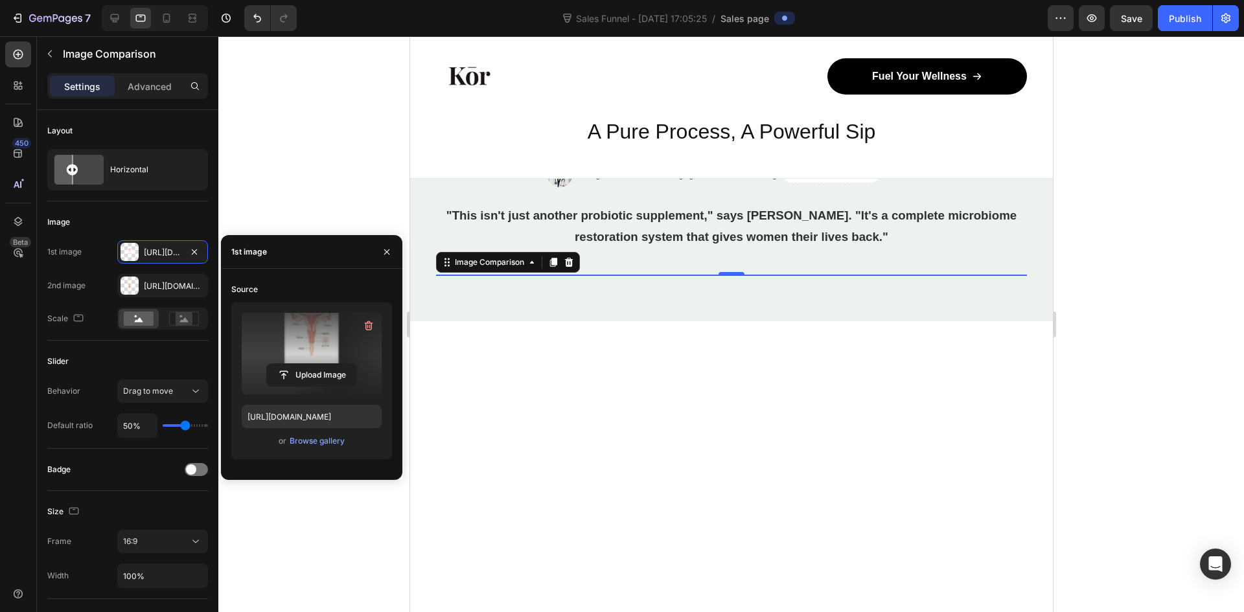
drag, startPoint x: 661, startPoint y: 405, endPoint x: 722, endPoint y: 414, distance: 62.1
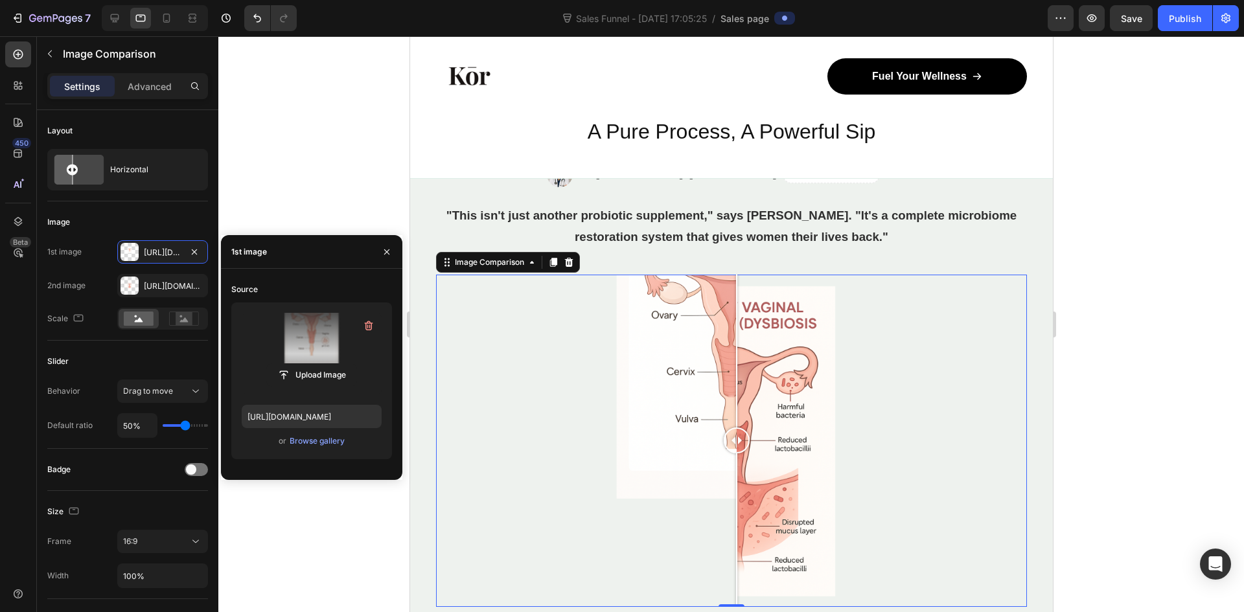
click at [736, 427] on div at bounding box center [736, 440] width 26 height 26
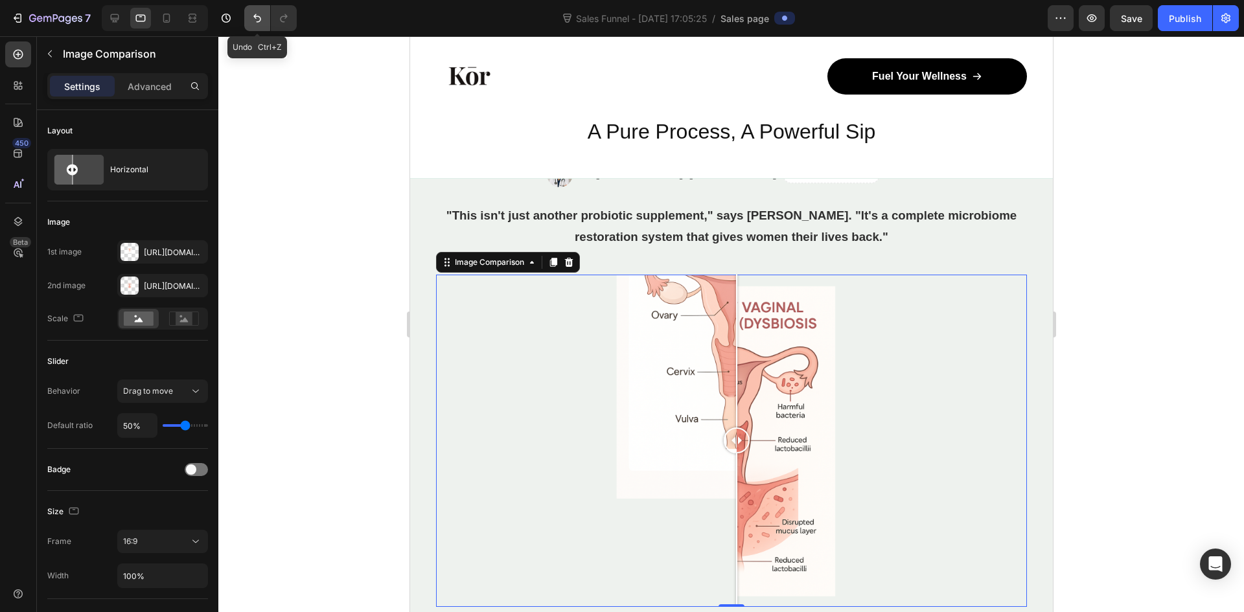
click at [255, 24] on icon "Undo/Redo" at bounding box center [257, 18] width 13 height 13
click at [254, 24] on icon "Undo/Redo" at bounding box center [257, 18] width 13 height 13
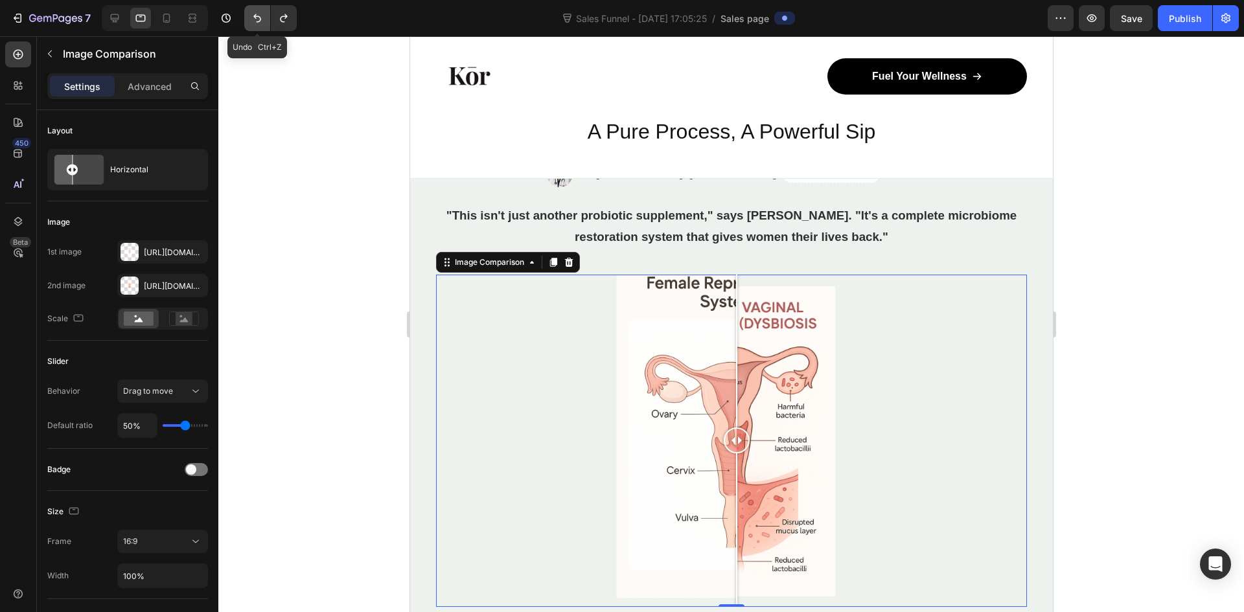
click at [254, 24] on icon "Undo/Redo" at bounding box center [257, 18] width 13 height 13
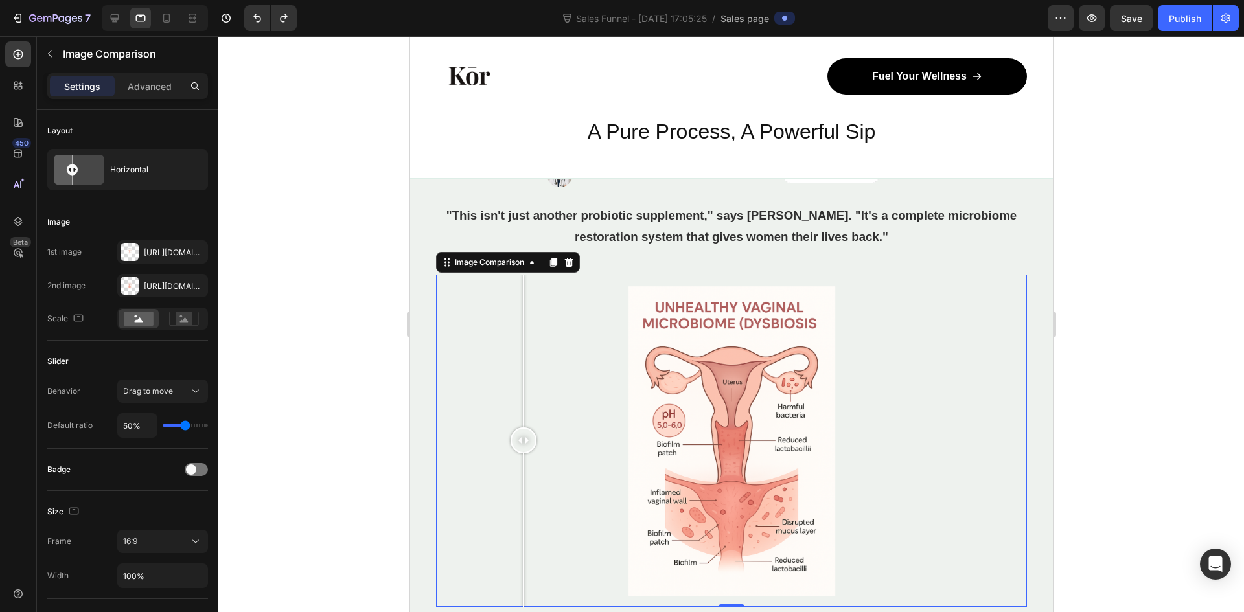
drag, startPoint x: 739, startPoint y: 411, endPoint x: 523, endPoint y: 413, distance: 216.3
click at [523, 413] on div at bounding box center [730, 441] width 591 height 332
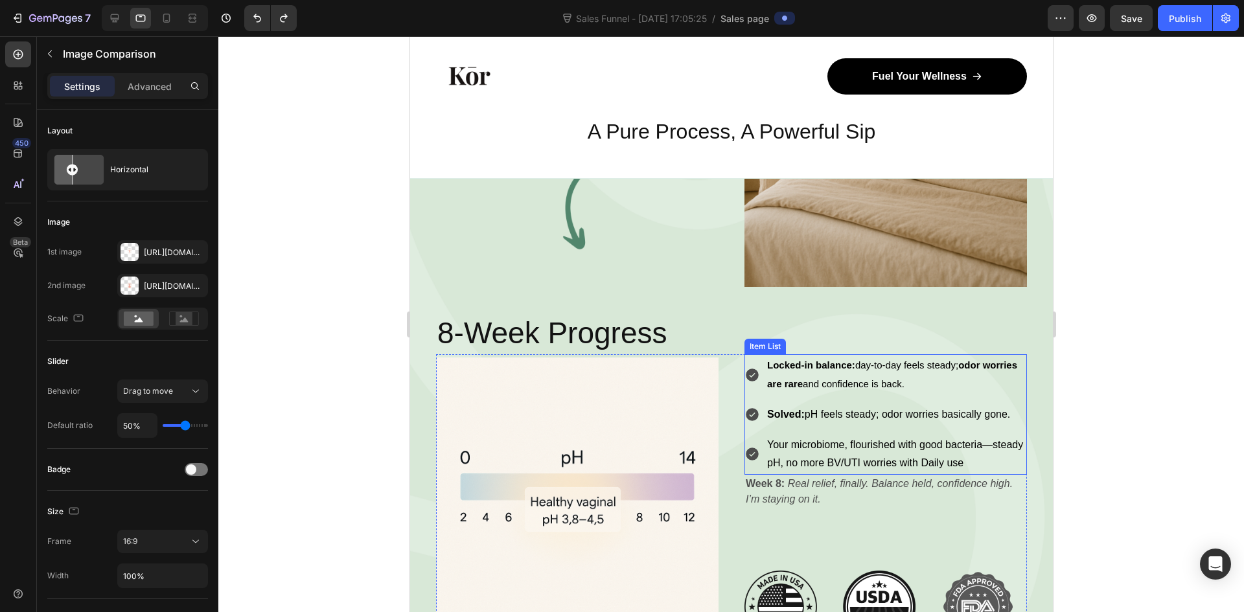
scroll to position [2915, 0]
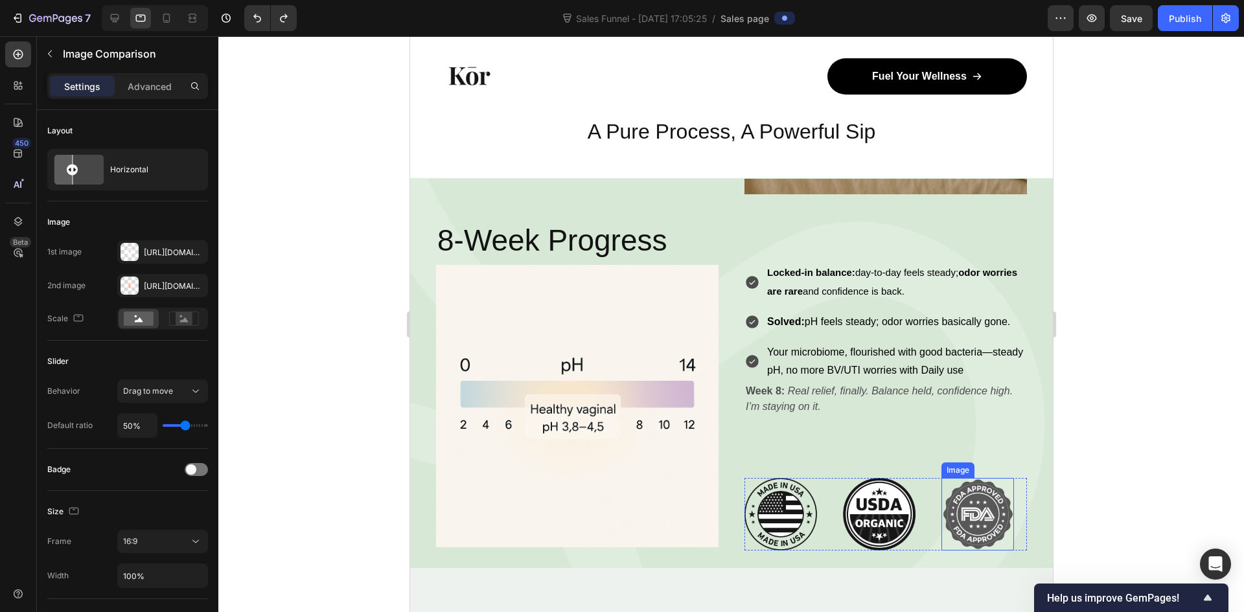
click at [961, 491] on img at bounding box center [976, 514] width 73 height 73
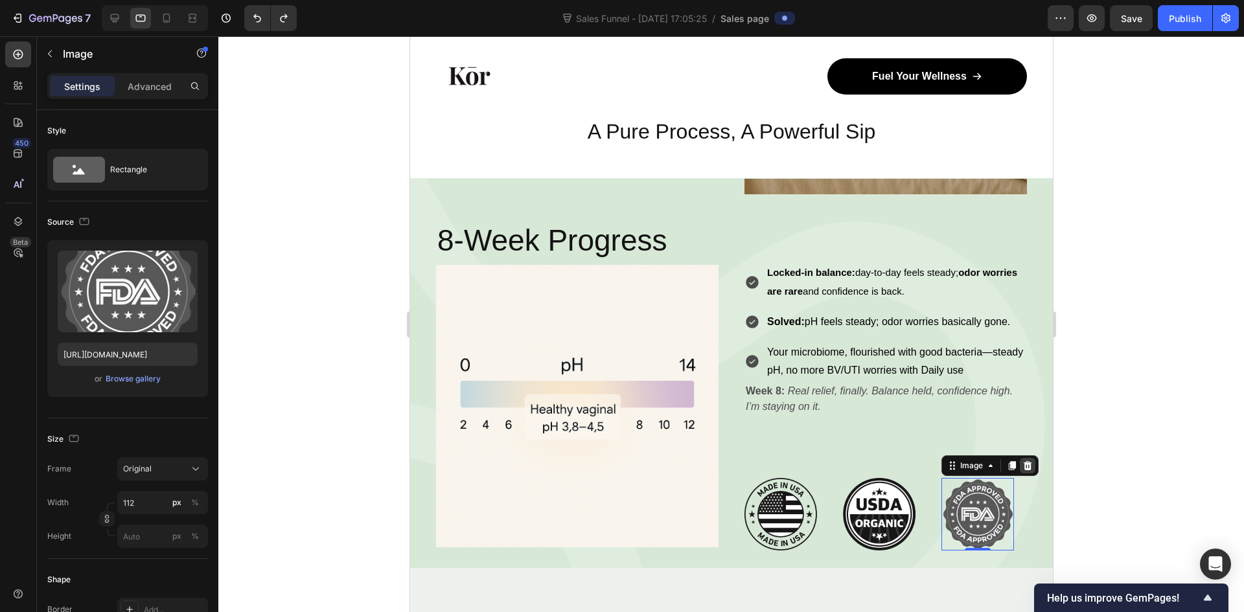
click at [1023, 461] on icon at bounding box center [1027, 465] width 8 height 9
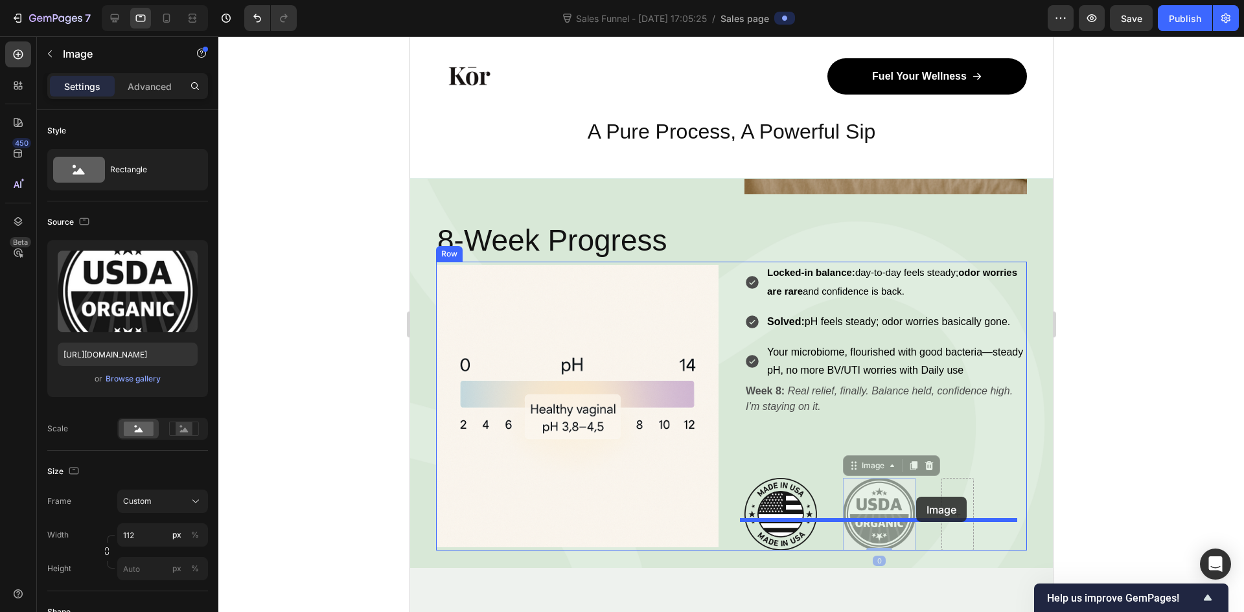
drag, startPoint x: 878, startPoint y: 498, endPoint x: 915, endPoint y: 497, distance: 36.9
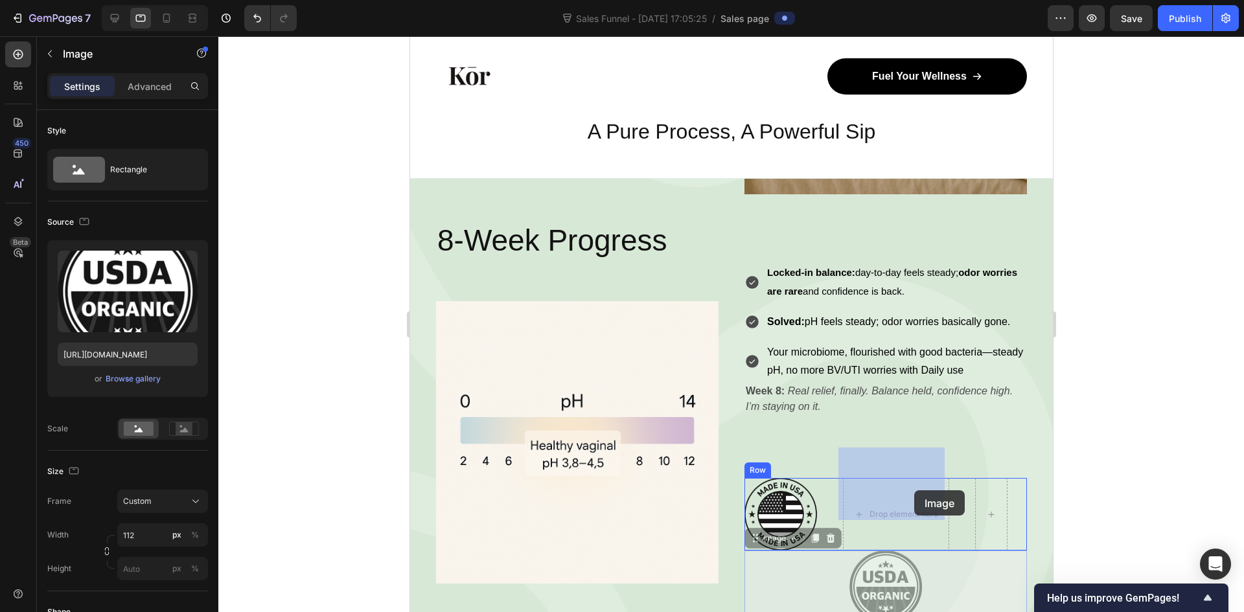
drag, startPoint x: 885, startPoint y: 560, endPoint x: 911, endPoint y: 486, distance: 77.9
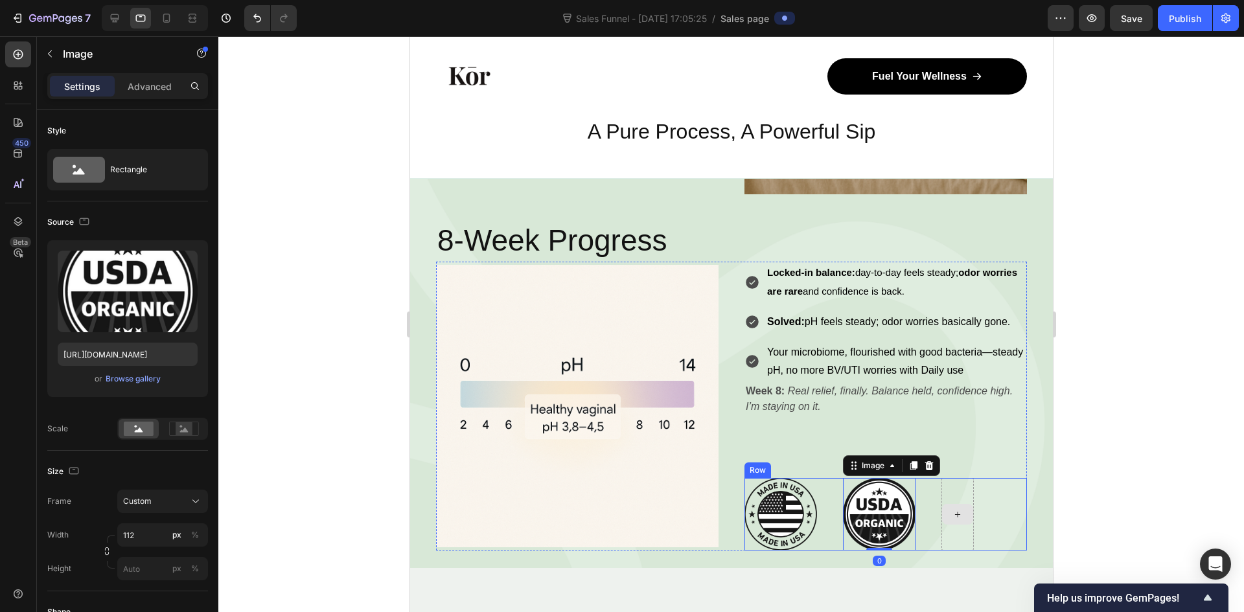
click at [962, 504] on div at bounding box center [956, 514] width 31 height 21
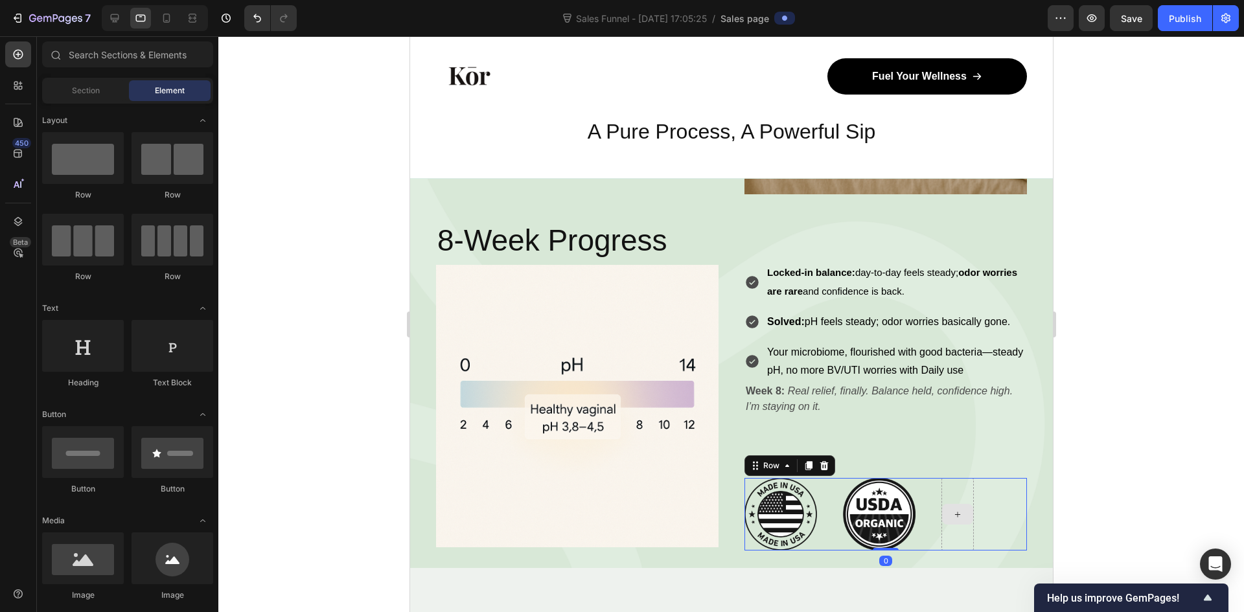
click at [959, 478] on div at bounding box center [956, 514] width 32 height 73
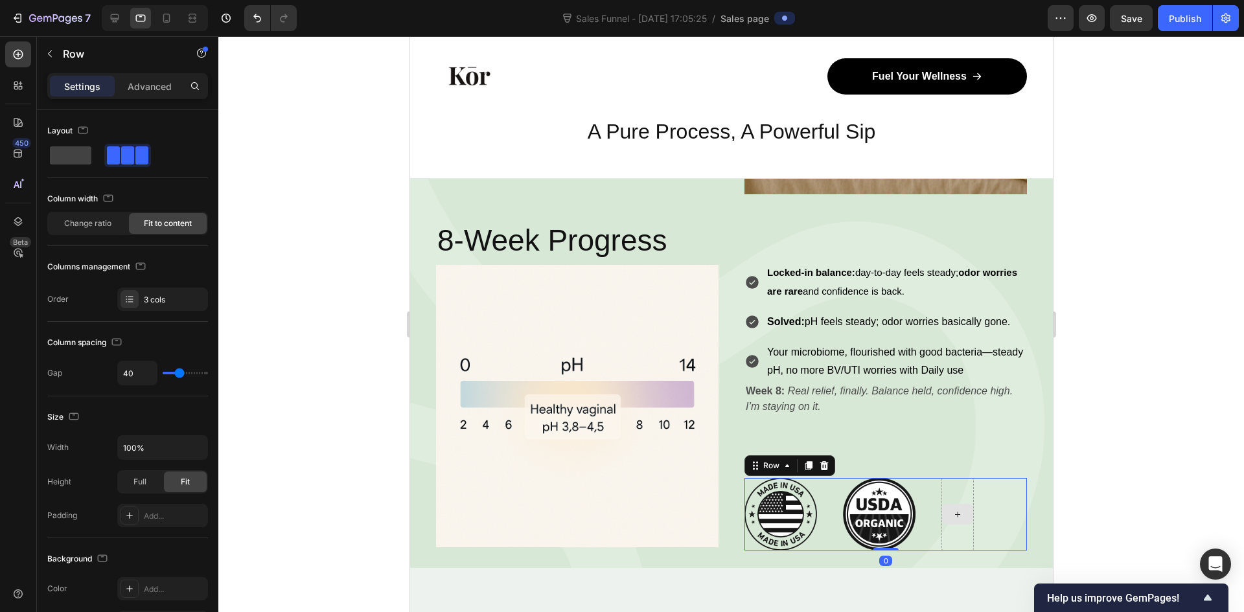
click at [959, 478] on div at bounding box center [956, 514] width 32 height 73
click at [958, 507] on div at bounding box center [956, 514] width 32 height 73
click at [1079, 421] on div at bounding box center [730, 324] width 1025 height 576
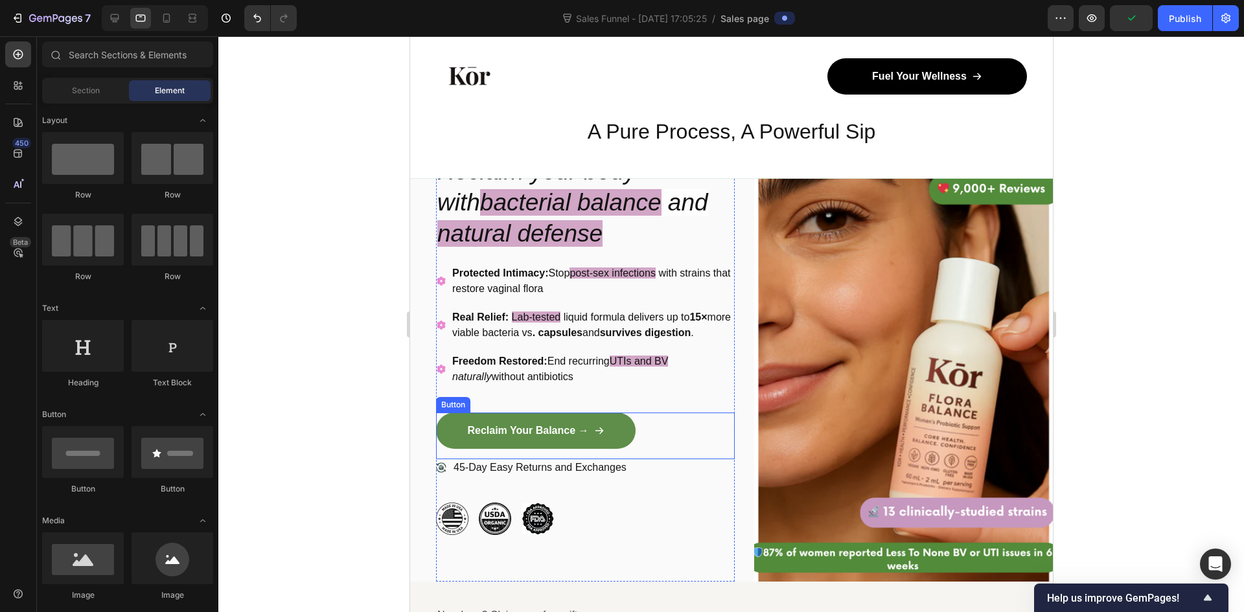
scroll to position [130, 0]
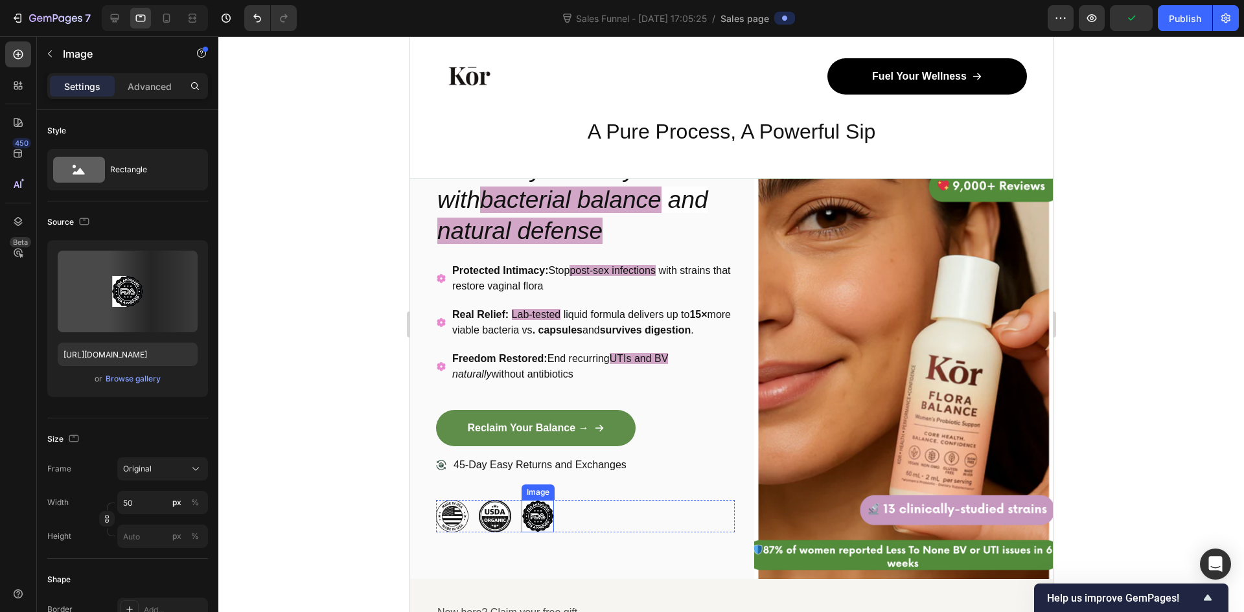
click at [540, 521] on img at bounding box center [537, 516] width 32 height 32
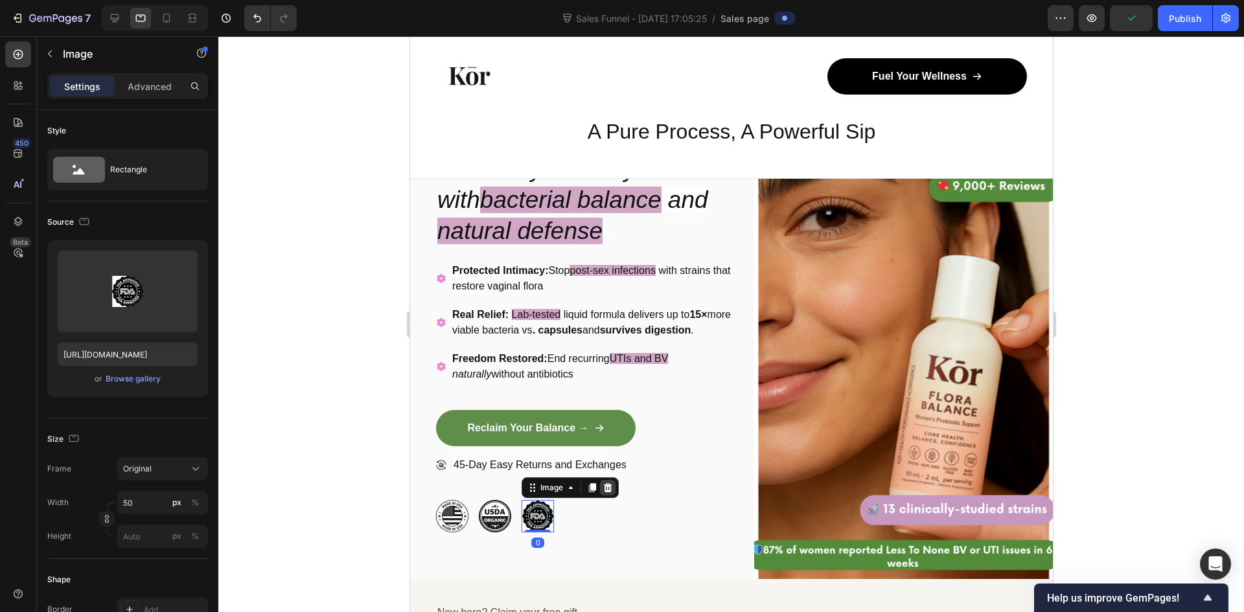
click at [608, 492] on icon at bounding box center [607, 487] width 8 height 9
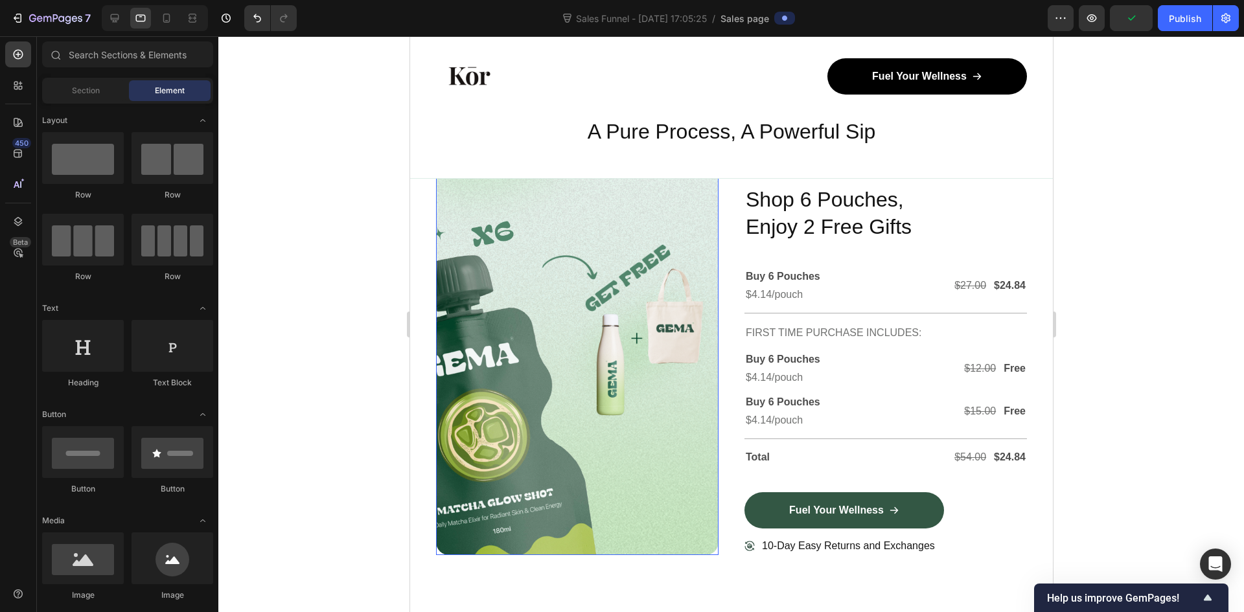
scroll to position [3821, 0]
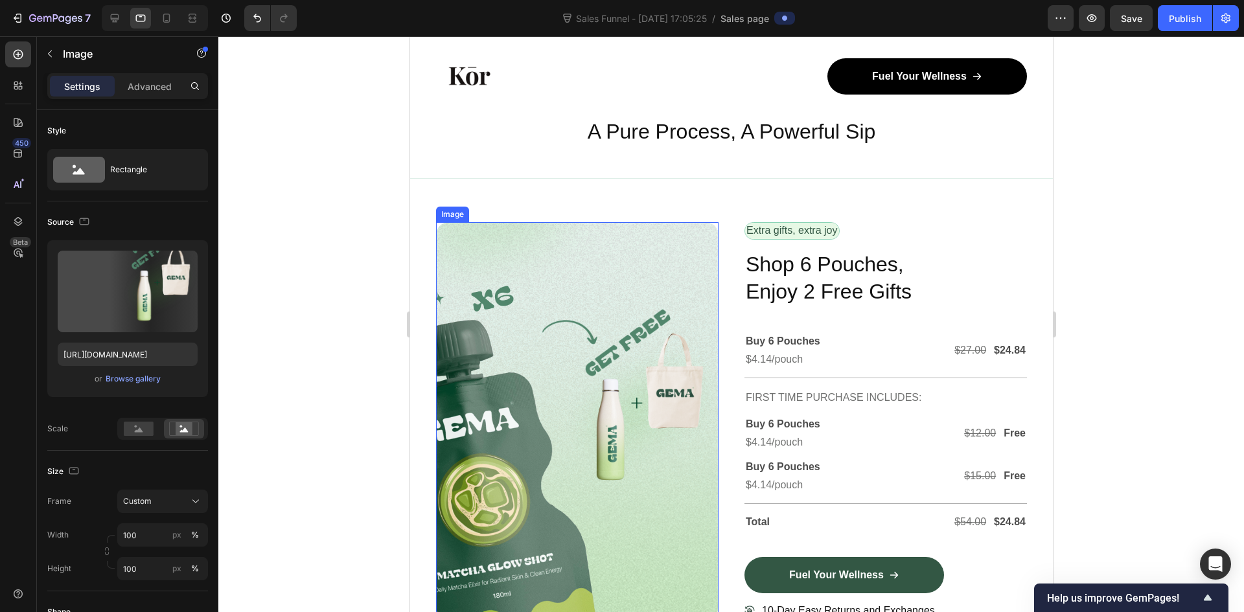
click at [613, 398] on img at bounding box center [576, 421] width 282 height 398
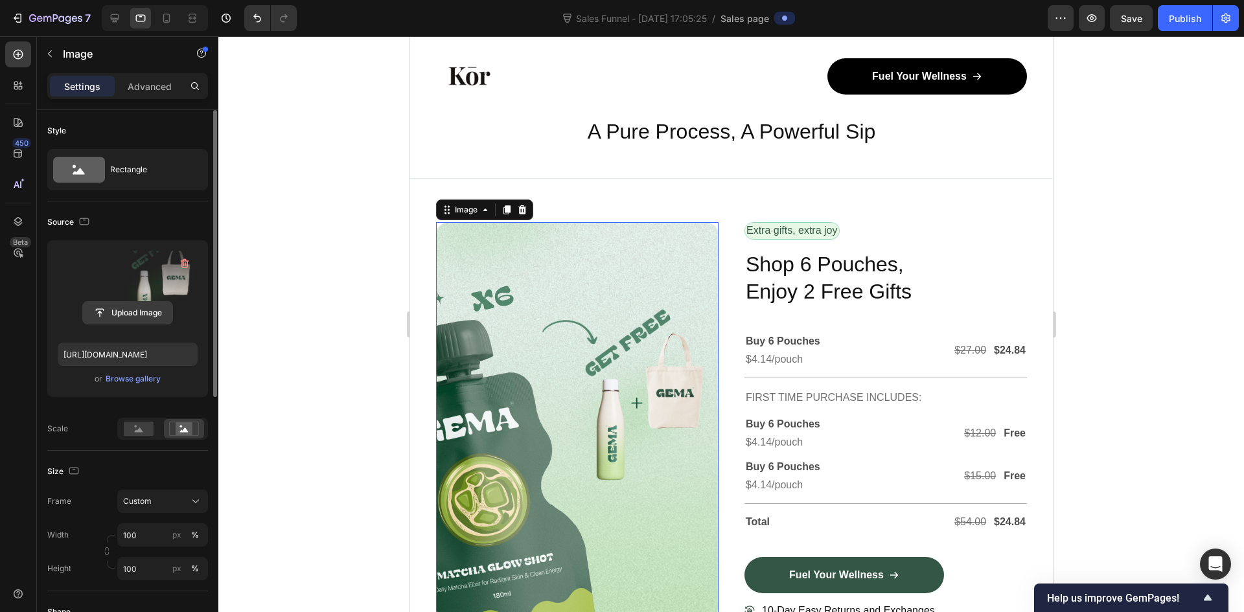
click at [140, 306] on input "file" at bounding box center [127, 313] width 89 height 22
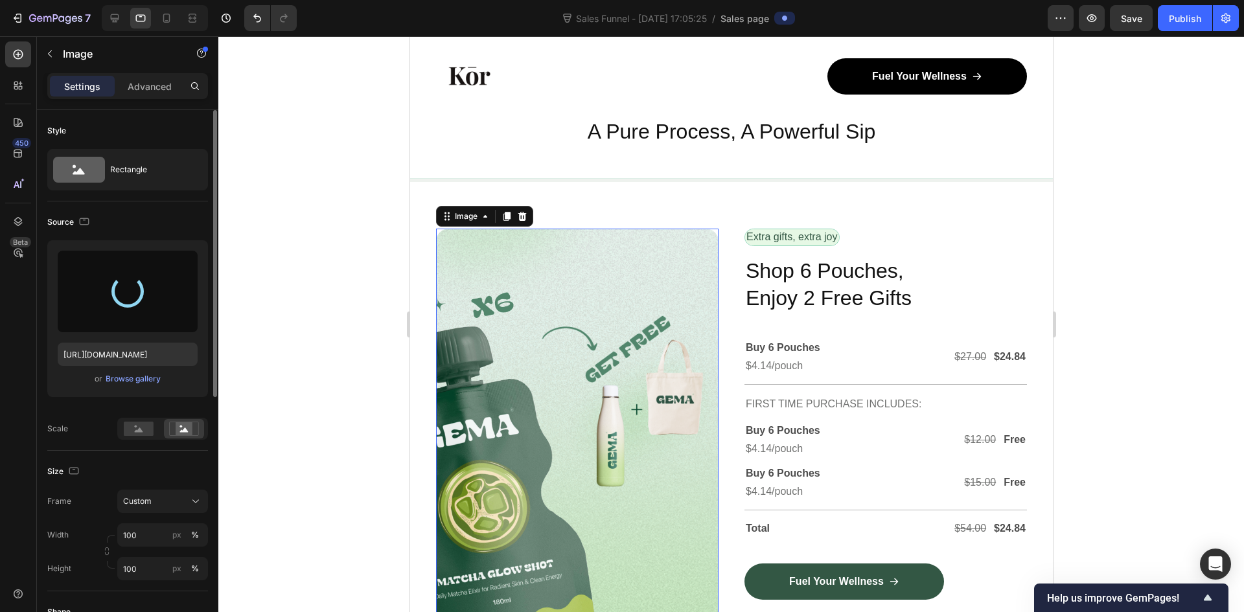
type input "[URL][DOMAIN_NAME]"
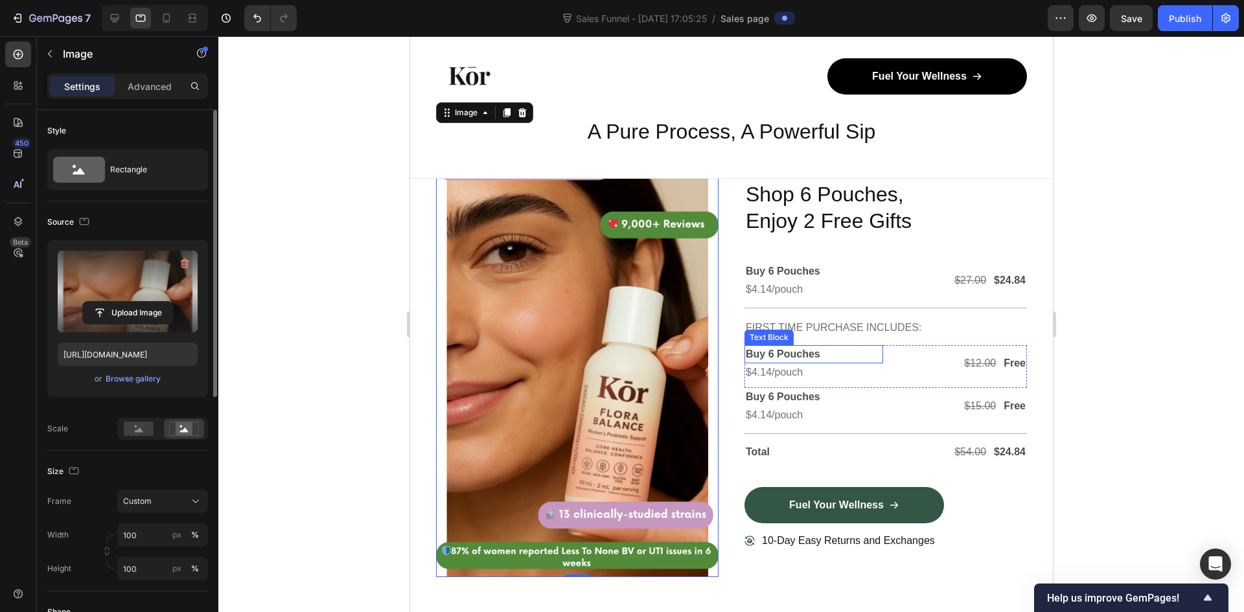
scroll to position [3951, 0]
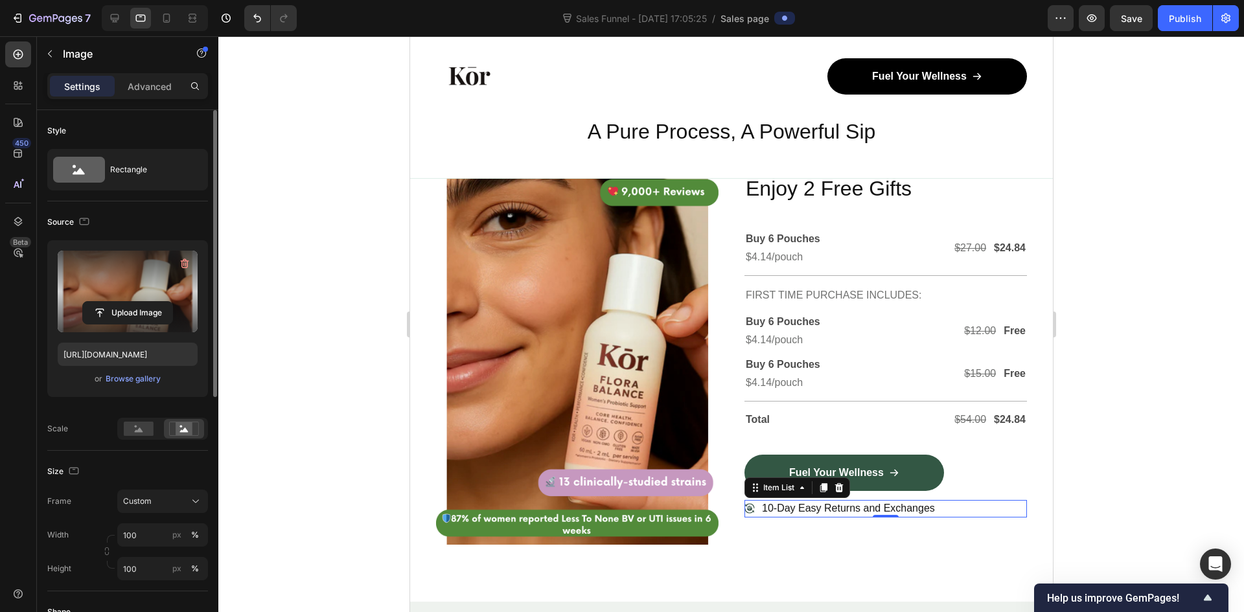
drag, startPoint x: 1011, startPoint y: 495, endPoint x: 999, endPoint y: 494, distance: 12.3
click at [1009, 500] on div "10-Day Easy Returns and Exchanges" at bounding box center [885, 508] width 282 height 17
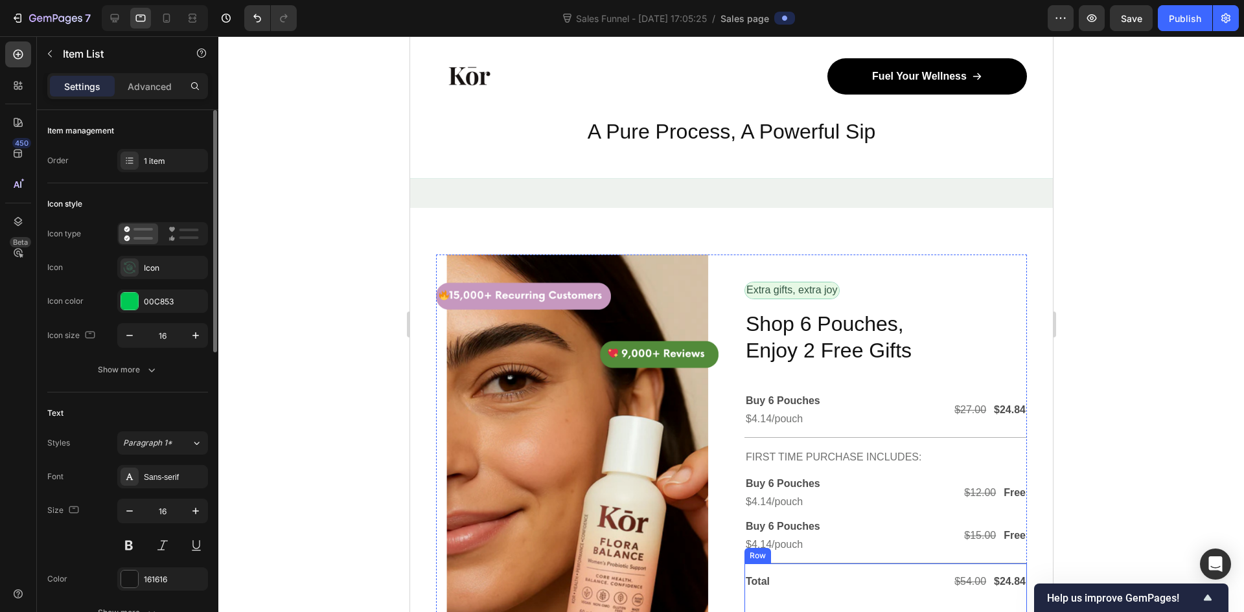
scroll to position [3757, 0]
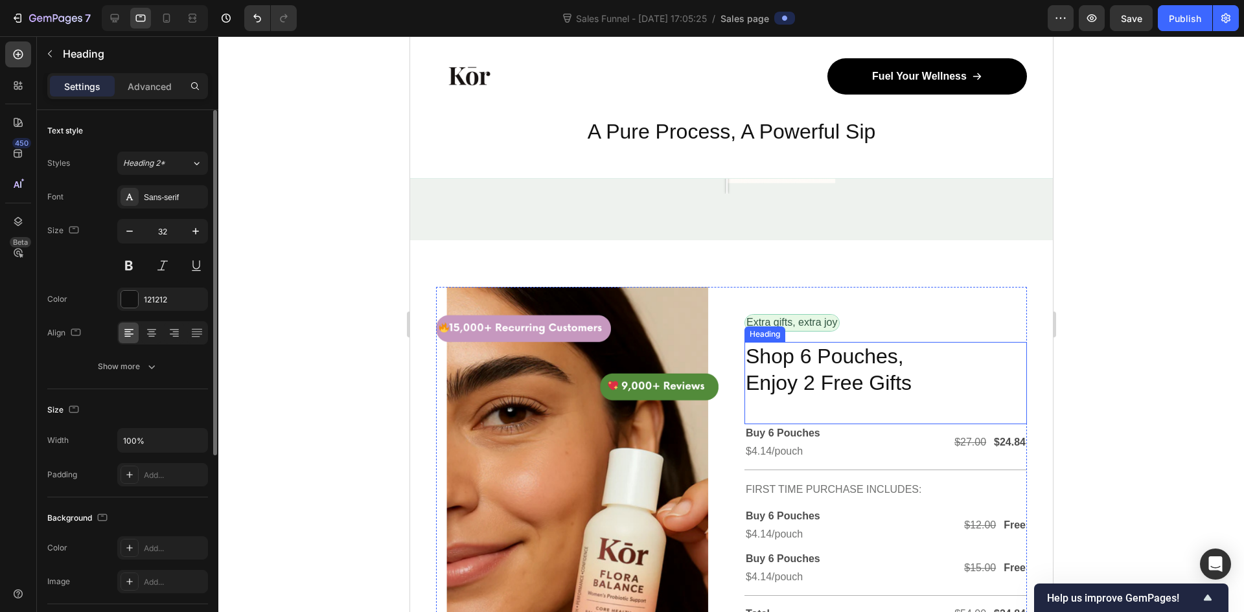
click at [805, 350] on h2 "Shop 6 Pouches, Enjoy 2 Free Gifts" at bounding box center [885, 370] width 282 height 56
click at [806, 350] on h2 "Shop 6 Pouches, Enjoy 2 Free Gifts" at bounding box center [885, 370] width 282 height 56
click at [805, 378] on p "Shop 3 Pouches, Enjoy 2 Free Gifts" at bounding box center [885, 370] width 280 height 54
click at [909, 376] on p "Shop 3 Pouches, Enjoy 3 Free Gifts" at bounding box center [885, 370] width 280 height 54
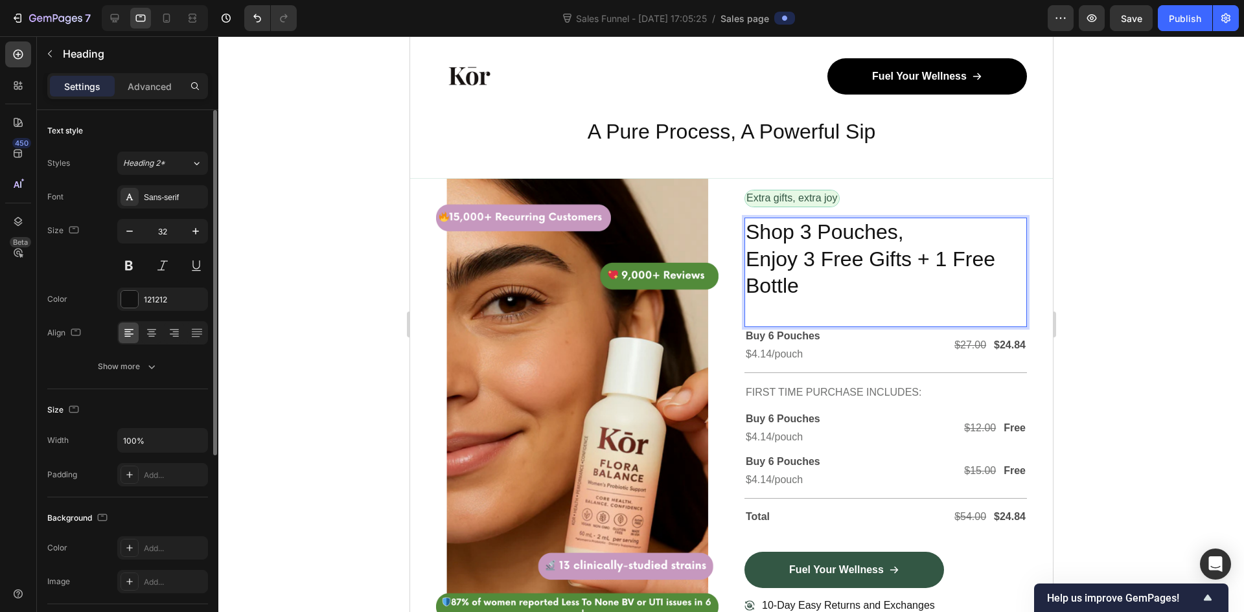
scroll to position [3873, 0]
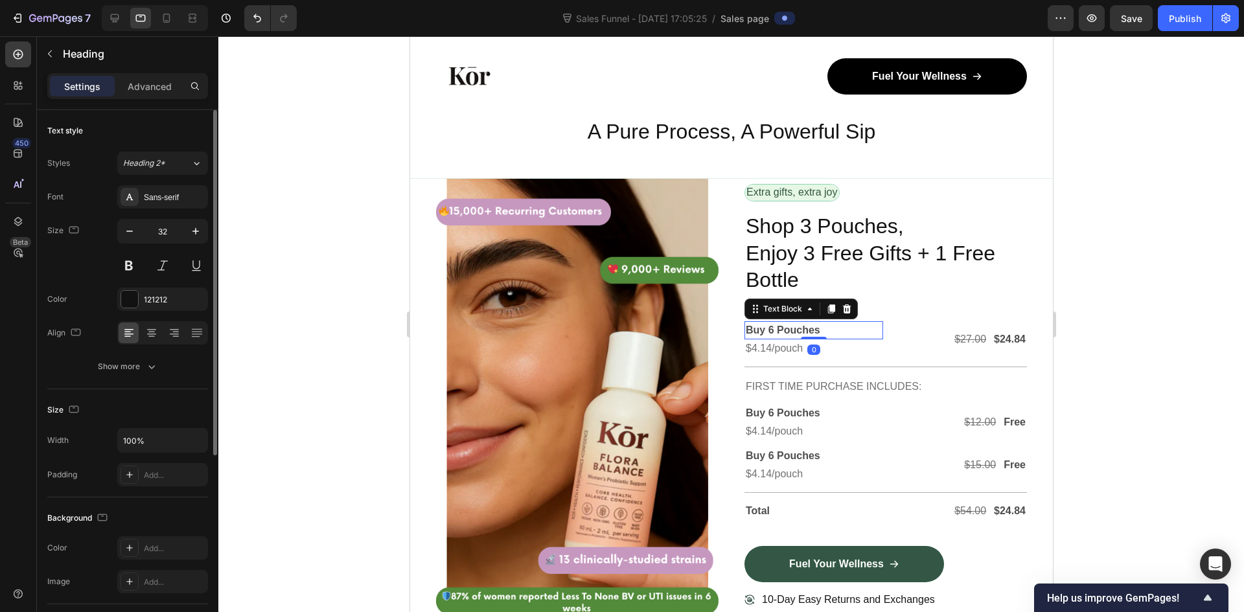
click at [767, 323] on p "Buy 6 Pouches" at bounding box center [813, 331] width 136 height 16
click at [769, 323] on p "Buy 6 Pouches" at bounding box center [813, 331] width 136 height 16
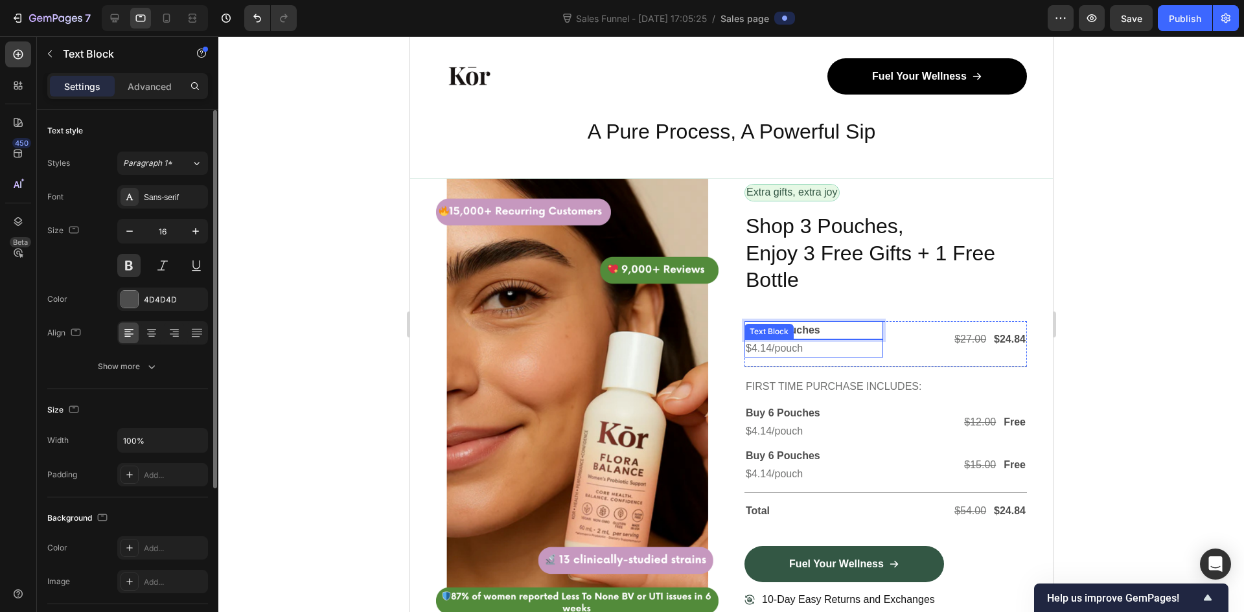
click at [764, 341] on p "$4.14/pouch" at bounding box center [813, 349] width 136 height 16
click at [766, 341] on p "$4.14/pouch" at bounding box center [813, 349] width 136 height 16
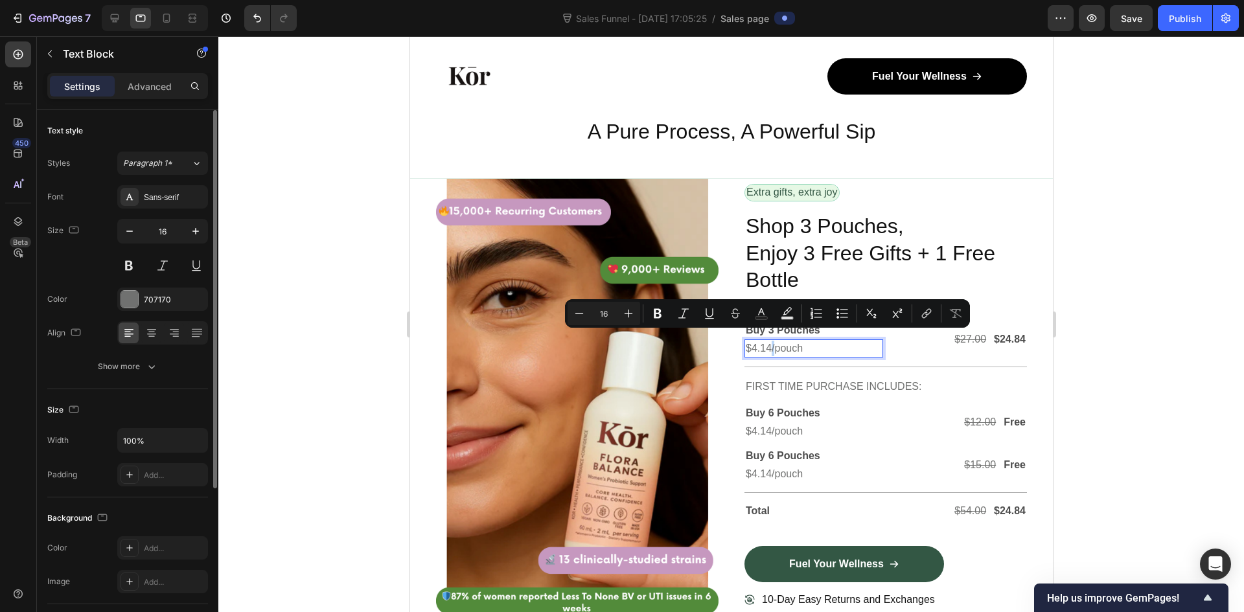
click at [766, 341] on p "$4.14/pouch" at bounding box center [813, 349] width 136 height 16
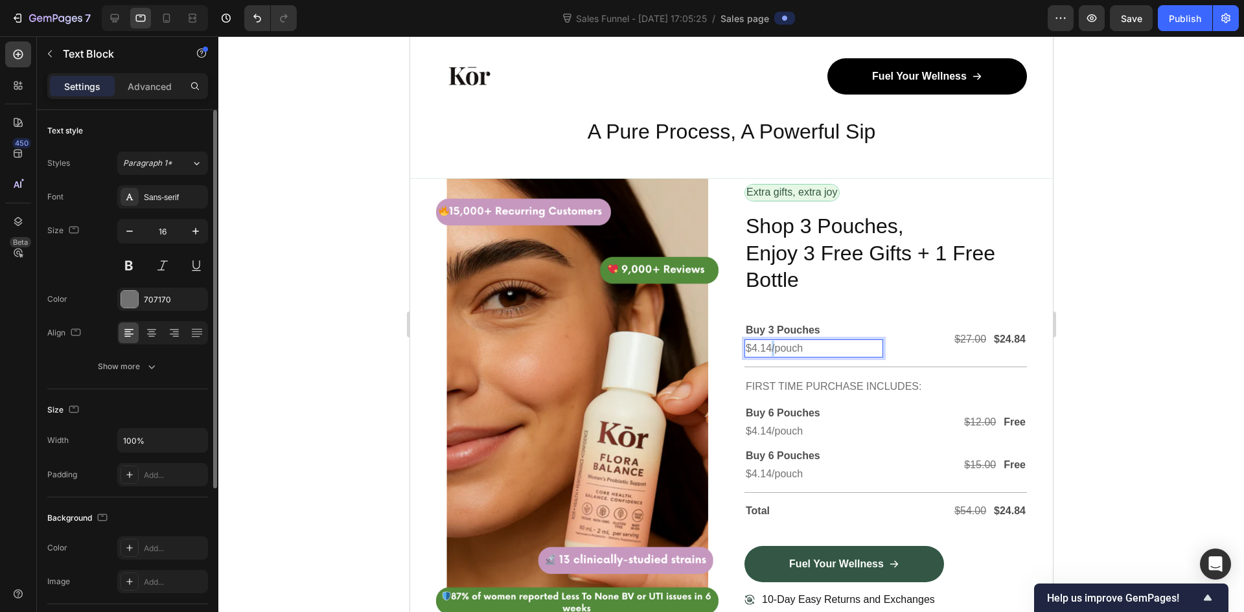
click at [765, 341] on p "$4.14/pouch" at bounding box center [813, 349] width 136 height 16
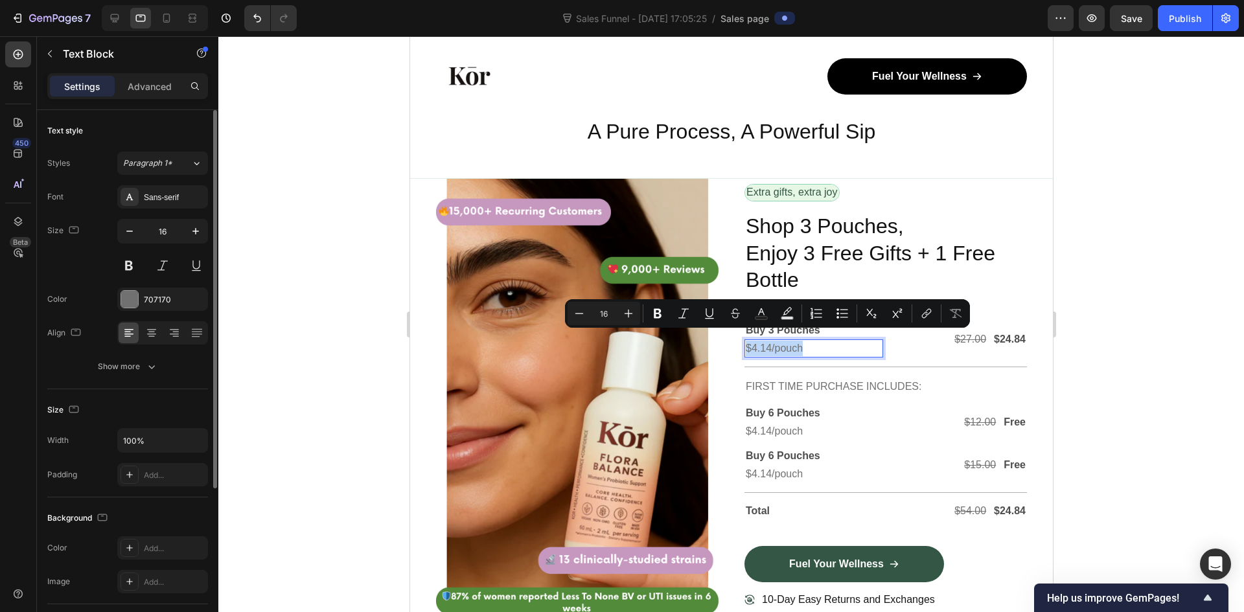
click at [765, 341] on p "$4.14/pouch" at bounding box center [813, 349] width 136 height 16
click at [756, 356] on div "Buy 3 Pouches Text Block $4.14/pouch Text Block 0 $27.00 Text Block $24.84 Text…" at bounding box center [885, 343] width 282 height 45
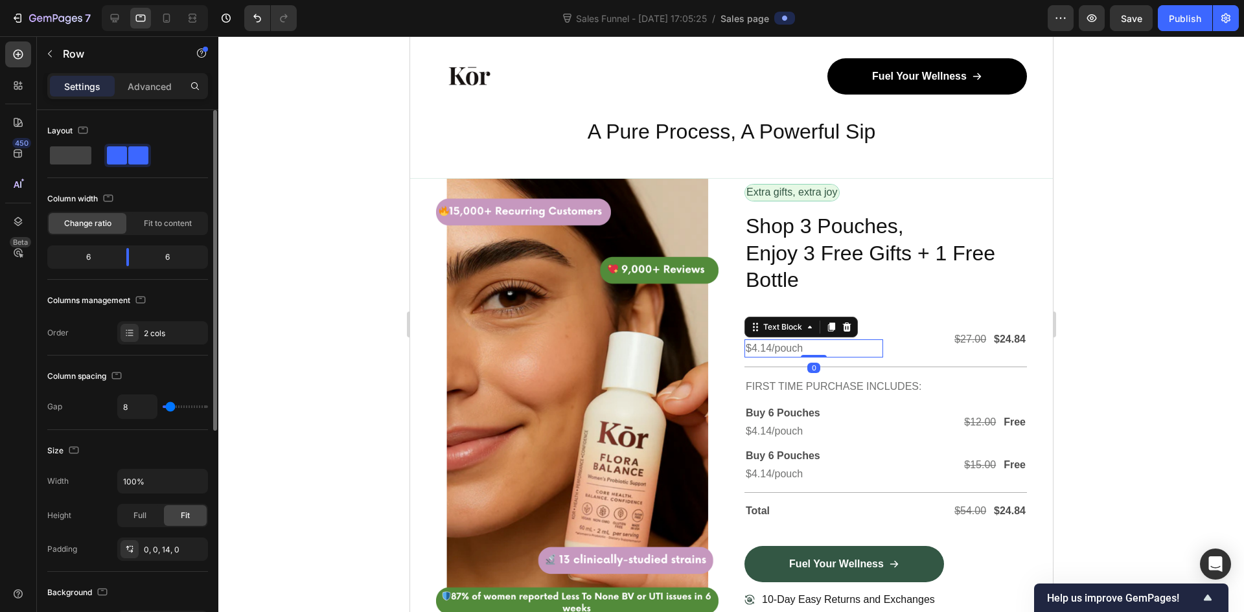
click at [762, 341] on p "$4.14/pouch" at bounding box center [813, 349] width 136 height 16
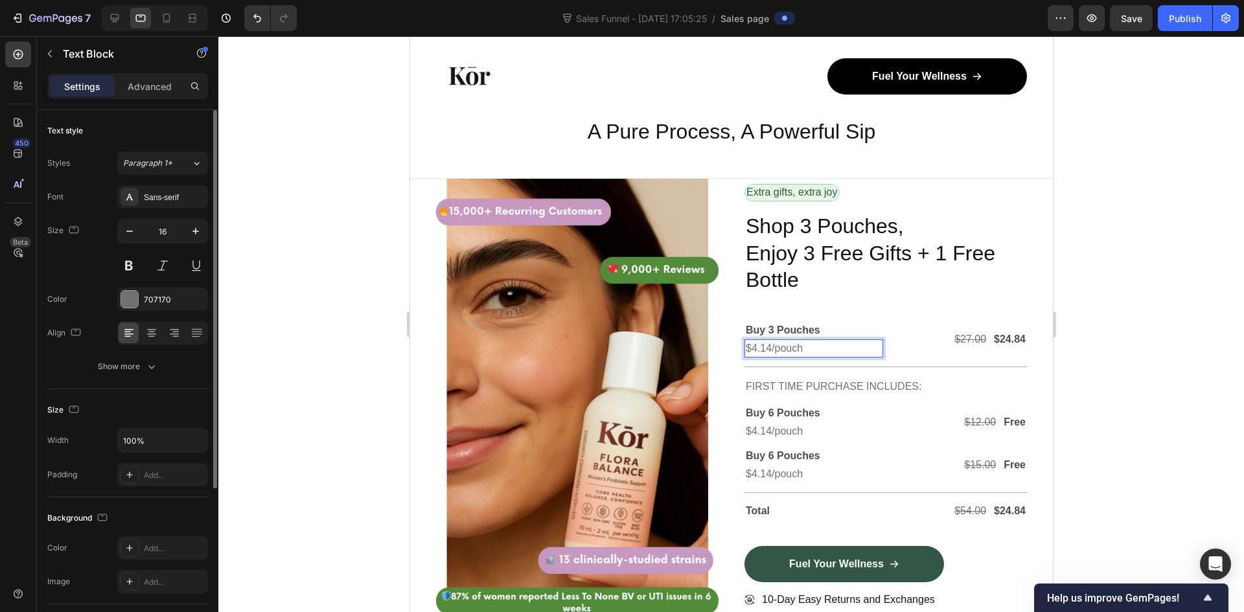
click at [766, 341] on p "$4.14/pouch" at bounding box center [813, 349] width 136 height 16
